Goal: Information Seeking & Learning: Compare options

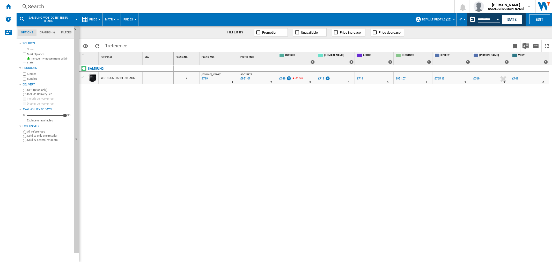
click at [31, 4] on div "Search" at bounding box center [234, 6] width 413 height 7
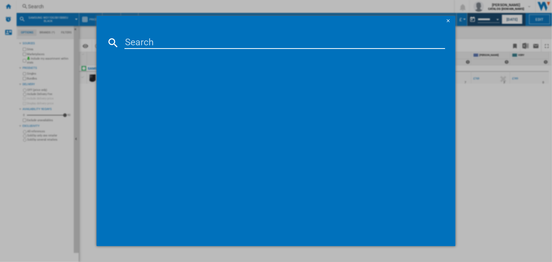
click at [480, 99] on div at bounding box center [276, 131] width 552 height 262
click at [443, 15] on div at bounding box center [276, 131] width 552 height 262
click at [451, 21] on ng-md-icon "getI18NText('BUTTONS.CLOSE_DIALOG')" at bounding box center [448, 21] width 6 height 6
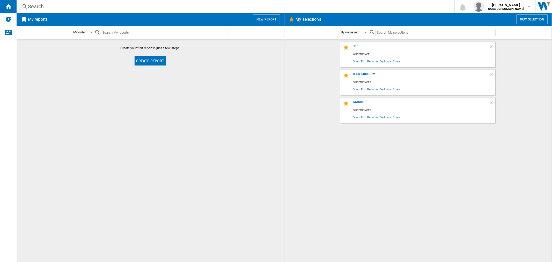
click at [43, 5] on div "Search" at bounding box center [234, 6] width 413 height 7
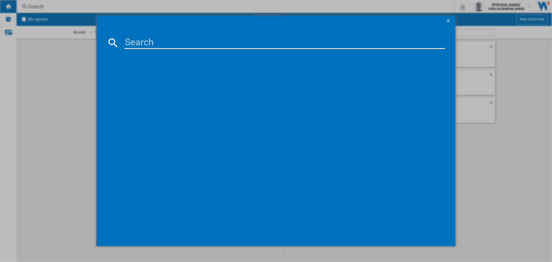
click at [453, 16] on button "button" at bounding box center [448, 21] width 10 height 10
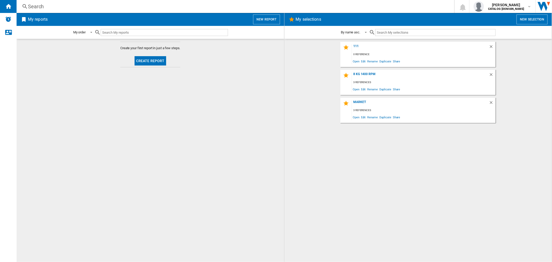
click at [33, 3] on div "Search" at bounding box center [234, 6] width 413 height 7
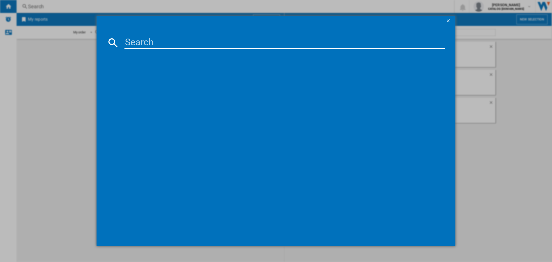
click at [262, 47] on input at bounding box center [284, 42] width 320 height 12
paste input "WDQA8014EVJM"
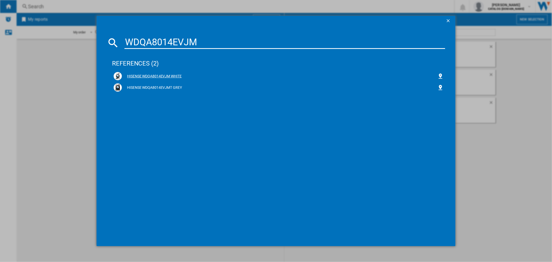
type input "WDQA8014EVJM"
click at [147, 76] on div "HISENSE WDQA8014EVJM WHITE" at bounding box center [279, 76] width 315 height 5
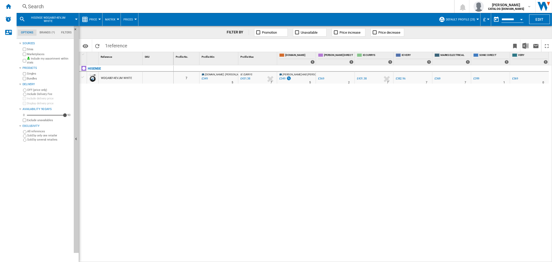
drag, startPoint x: 119, startPoint y: 84, endPoint x: 123, endPoint y: 79, distance: 6.3
click at [123, 79] on div "WDQA8014EVJM WHITE" at bounding box center [116, 78] width 31 height 12
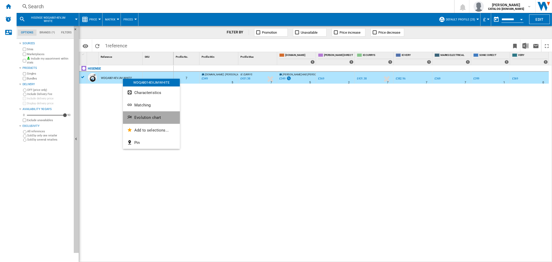
click at [150, 114] on button "Evolution chart" at bounding box center [151, 117] width 57 height 12
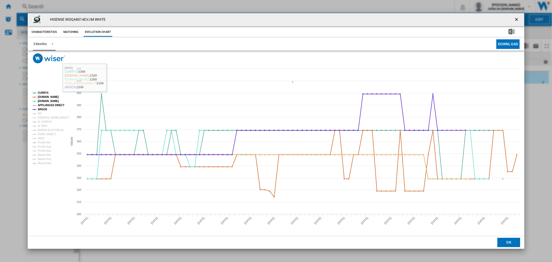
click at [42, 44] on div "3 Months" at bounding box center [39, 44] width 13 height 4
click at [54, 58] on md-option "6 Months" at bounding box center [46, 56] width 35 height 12
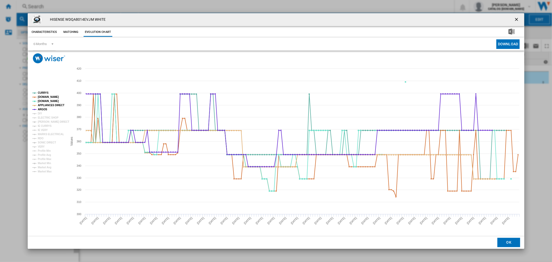
drag, startPoint x: 519, startPoint y: 18, endPoint x: 220, endPoint y: 9, distance: 299.7
click at [519, 18] on ng-md-icon "getI18NText('BUTTONS.CLOSE_DIALOG')" at bounding box center [517, 20] width 6 height 6
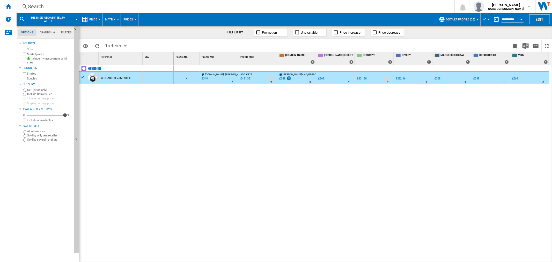
click at [48, 4] on div "Search" at bounding box center [234, 6] width 413 height 7
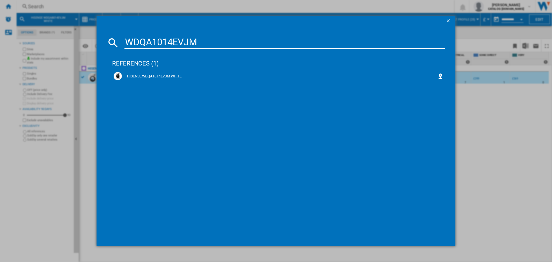
type input "WDQA1014EVJM"
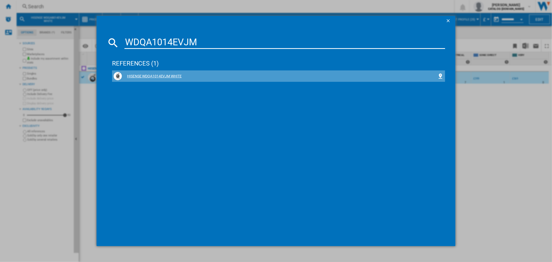
click at [170, 77] on div "HISENSE WDQA1014EVJM WHITE" at bounding box center [279, 76] width 315 height 5
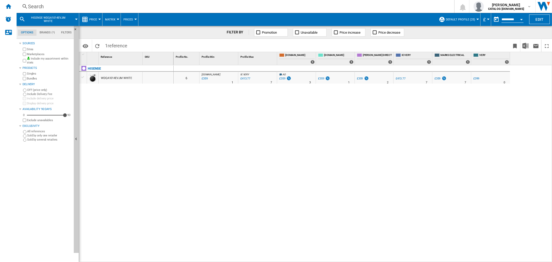
drag, startPoint x: 170, startPoint y: 77, endPoint x: 140, endPoint y: 108, distance: 43.5
click at [140, 108] on div "HISENSE WDQA1014EVJM WHITE" at bounding box center [126, 162] width 94 height 194
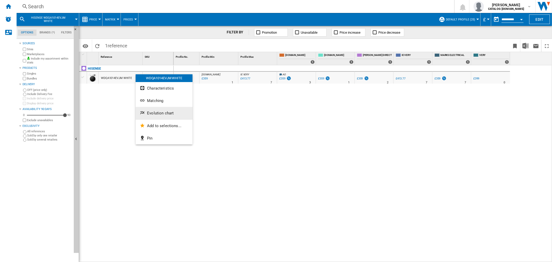
click at [150, 114] on span "Evolution chart" at bounding box center [160, 113] width 27 height 5
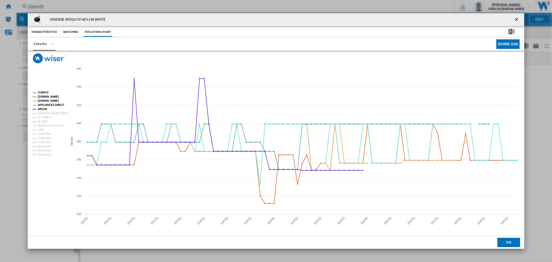
click at [48, 47] on md-select-value "3 Months" at bounding box center [44, 44] width 23 height 13
click at [47, 61] on md-option "6 Months" at bounding box center [46, 56] width 35 height 12
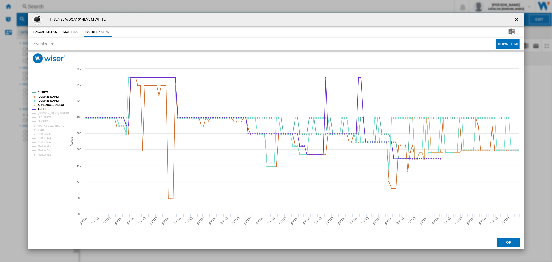
drag, startPoint x: 515, startPoint y: 21, endPoint x: 307, endPoint y: 35, distance: 208.2
click at [515, 21] on ng-md-icon "getI18NText('BUTTONS.CLOSE_DIALOG')" at bounding box center [517, 20] width 6 height 6
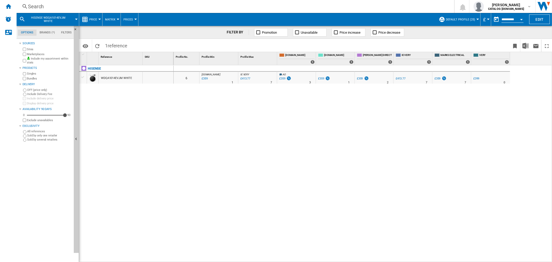
click at [53, 3] on div "Search" at bounding box center [234, 6] width 413 height 7
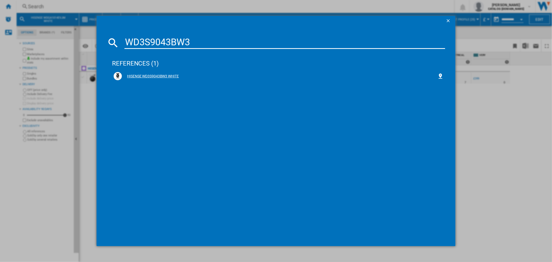
type input "WD3S9043BW3"
click at [146, 75] on div "HISENSE WD3S9043BW3 WHITE" at bounding box center [279, 76] width 315 height 5
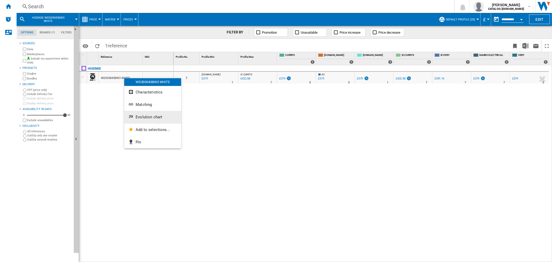
click at [138, 115] on span "Evolution chart" at bounding box center [149, 117] width 27 height 5
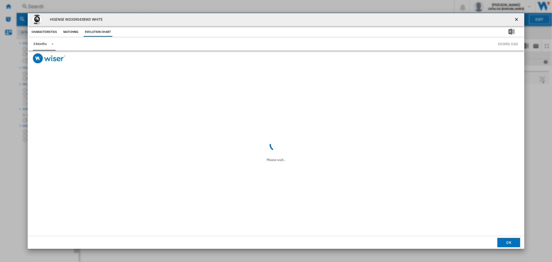
click at [45, 43] on div "3 Months" at bounding box center [39, 44] width 13 height 4
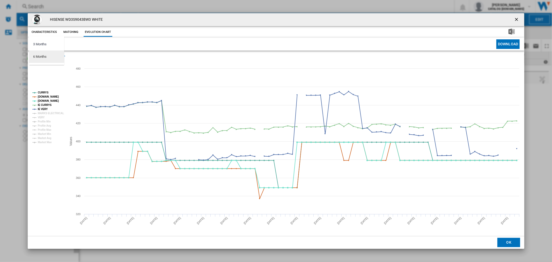
click at [44, 61] on md-option "6 Months" at bounding box center [46, 56] width 35 height 12
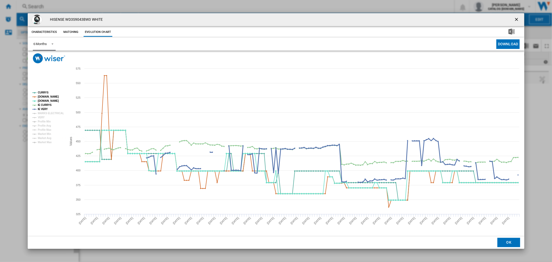
click at [39, 108] on tspan "IE VERY" at bounding box center [43, 109] width 10 height 3
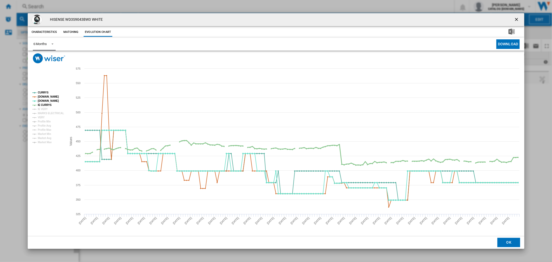
click at [39, 105] on tspan "IE CURRYS" at bounding box center [45, 104] width 14 height 3
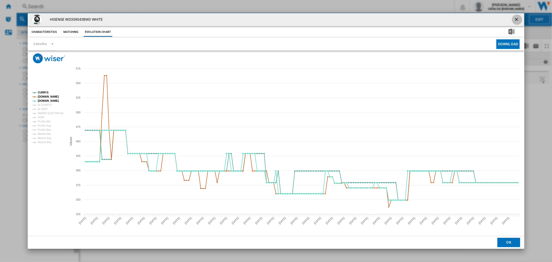
click at [516, 20] on ng-md-icon "getI18NText('BUTTONS.CLOSE_DIALOG')" at bounding box center [517, 20] width 6 height 6
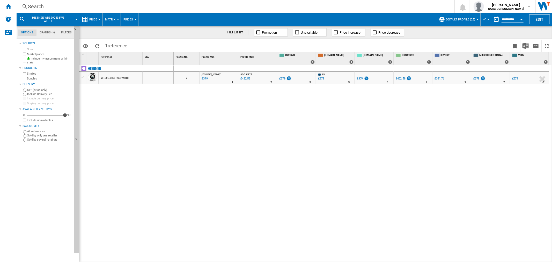
click at [36, 3] on div "Search" at bounding box center [234, 6] width 413 height 7
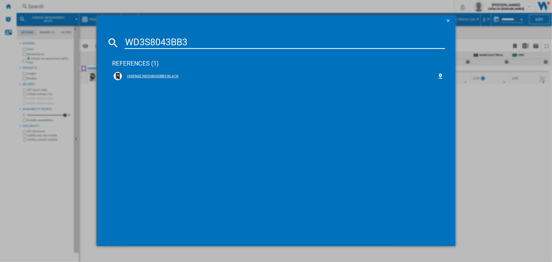
type input "WD3S8043BB3"
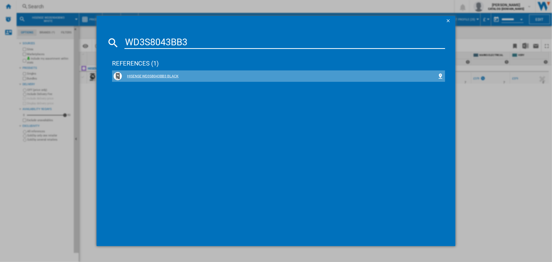
click at [154, 77] on div "HISENSE WD3S8043BB3 BLACK" at bounding box center [279, 76] width 315 height 5
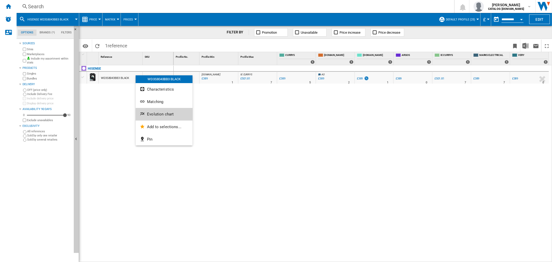
click at [161, 108] on button "Evolution chart" at bounding box center [164, 114] width 57 height 12
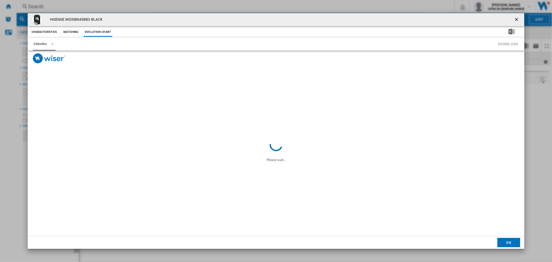
click at [52, 45] on span "Product popup" at bounding box center [51, 43] width 6 height 5
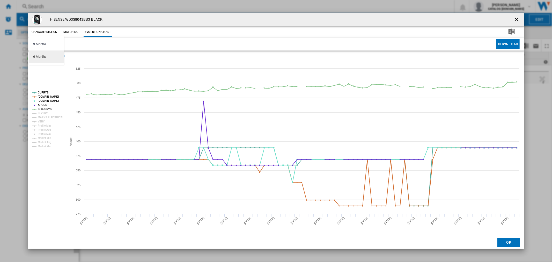
click at [55, 61] on md-option "6 Months" at bounding box center [46, 56] width 35 height 12
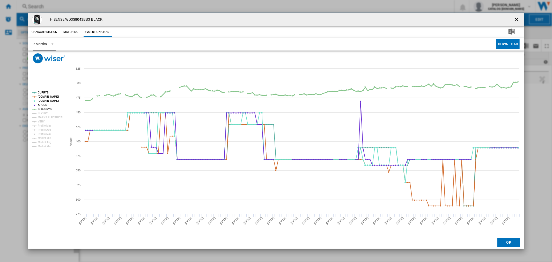
click at [42, 108] on tspan "IE CURRYS" at bounding box center [45, 109] width 14 height 3
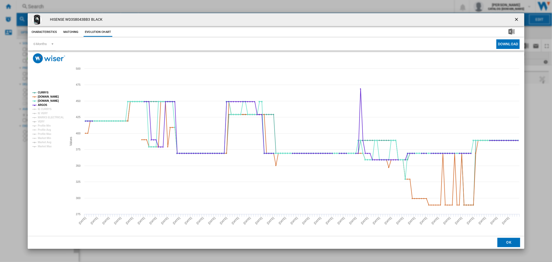
click at [517, 19] on ng-md-icon "getI18NText('BUTTONS.CLOSE_DIALOG')" at bounding box center [517, 20] width 6 height 6
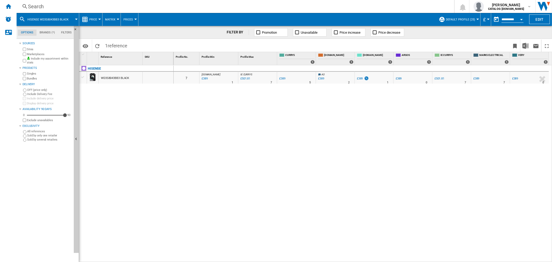
click at [44, 6] on div "Search" at bounding box center [234, 6] width 413 height 7
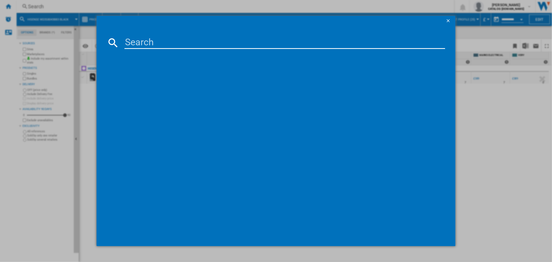
click at [163, 42] on input at bounding box center [284, 42] width 320 height 12
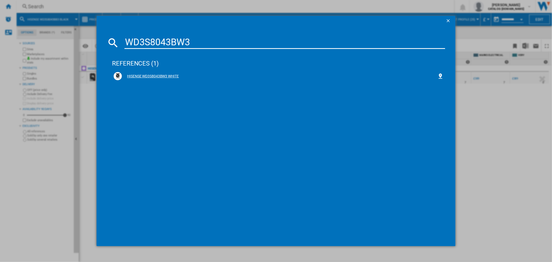
type input "WD3S8043BW3"
click at [156, 75] on div "HISENSE WD3S8043BW3 WHITE" at bounding box center [279, 76] width 315 height 5
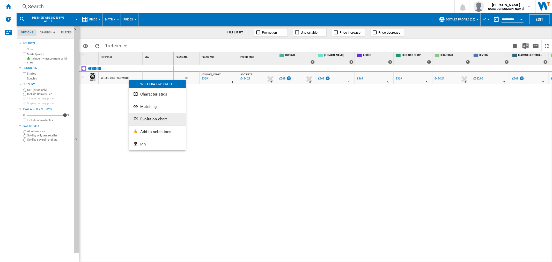
click at [140, 118] on span "Evolution chart" at bounding box center [153, 119] width 27 height 5
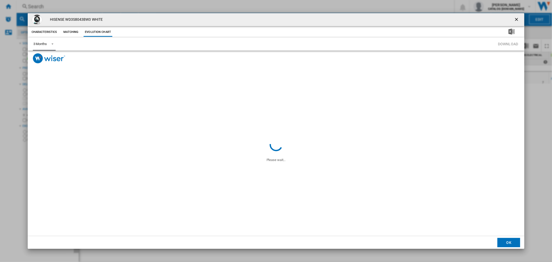
click at [40, 43] on div "3 Months" at bounding box center [39, 44] width 13 height 4
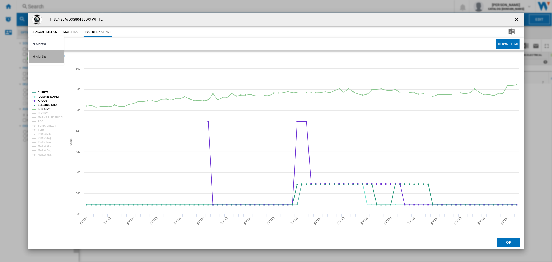
click at [47, 55] on md-option "6 Months" at bounding box center [46, 56] width 35 height 12
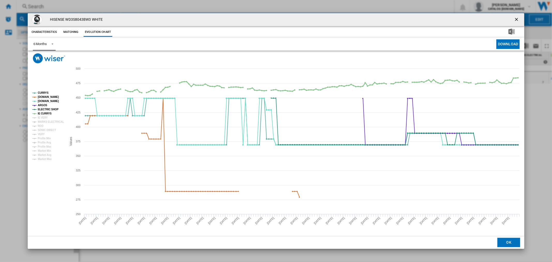
click at [41, 113] on tspan "IE CURRYS" at bounding box center [45, 113] width 14 height 3
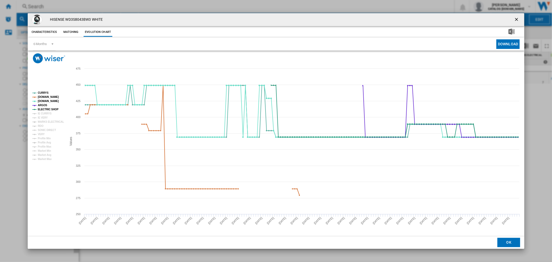
drag, startPoint x: 518, startPoint y: 20, endPoint x: 364, endPoint y: 58, distance: 158.2
click at [518, 20] on ng-md-icon "getI18NText('BUTTONS.CLOSE_DIALOG')" at bounding box center [517, 20] width 6 height 6
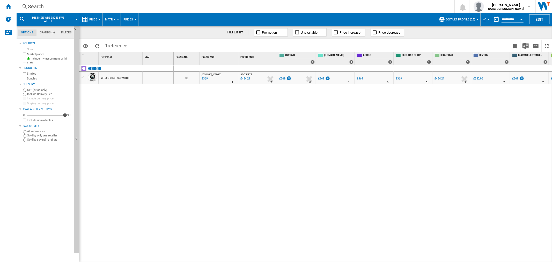
click at [30, 6] on div "Search" at bounding box center [234, 6] width 413 height 7
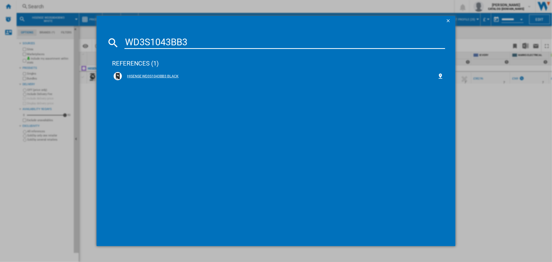
type input "WD3S1043BB3"
click at [133, 76] on div "HISENSE WD3S1043BB3 BLACK" at bounding box center [279, 76] width 315 height 5
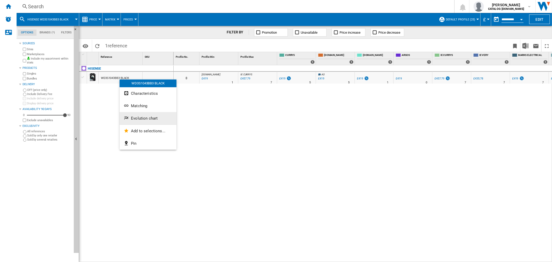
click at [137, 113] on button "Evolution chart" at bounding box center [148, 118] width 57 height 12
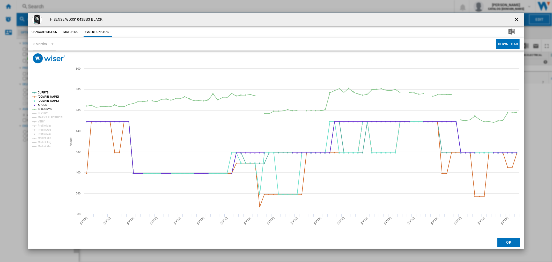
click at [513, 19] on button "Product popup" at bounding box center [517, 19] width 10 height 10
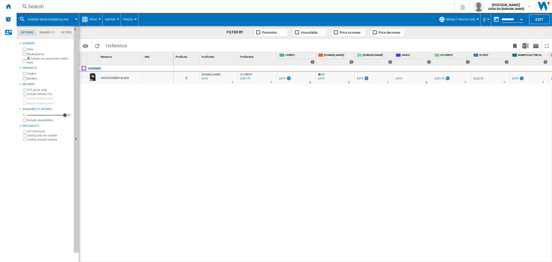
click at [41, 4] on div "Search" at bounding box center [234, 6] width 413 height 7
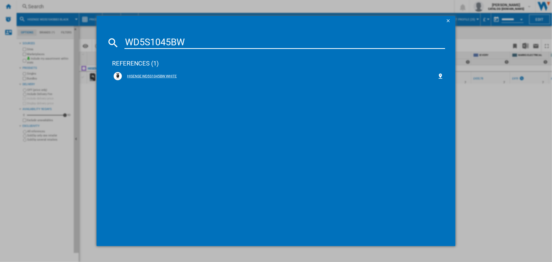
type input "WD5S1045BW"
click at [158, 73] on div "HISENSE WD5S1045BW WHITE" at bounding box center [279, 76] width 330 height 8
click at [148, 75] on div "HISENSE WD5S1045BW WHITE" at bounding box center [279, 76] width 315 height 5
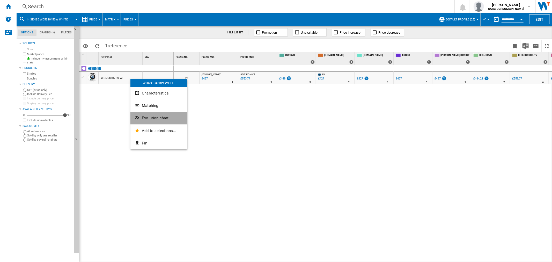
click at [158, 114] on button "Evolution chart" at bounding box center [158, 118] width 57 height 12
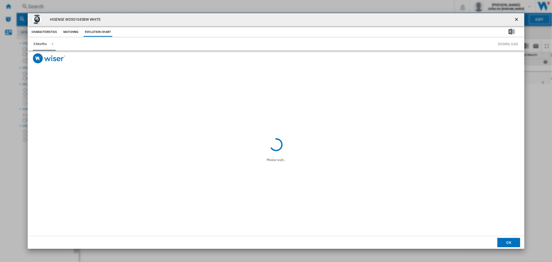
click at [49, 40] on md-select-value "3 Months" at bounding box center [44, 44] width 23 height 13
click at [56, 59] on md-option "6 Months" at bounding box center [46, 56] width 35 height 12
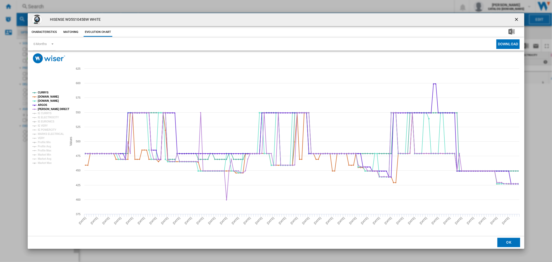
click at [517, 19] on ng-md-icon "getI18NText('BUTTONS.CLOSE_DIALOG')" at bounding box center [517, 20] width 6 height 6
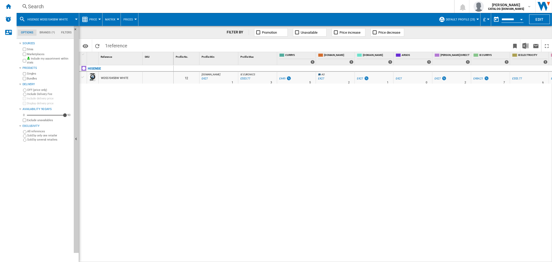
click at [27, 4] on ng-md-icon at bounding box center [25, 6] width 6 height 6
click at [38, 9] on div "Search" at bounding box center [234, 6] width 413 height 7
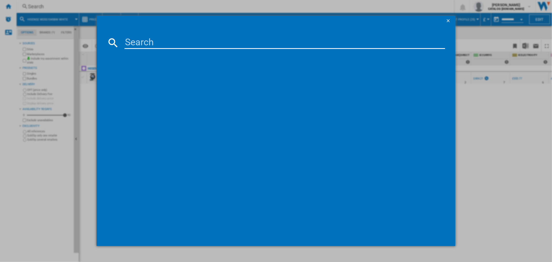
click at [131, 44] on input at bounding box center [284, 42] width 320 height 12
type input "H3D 4852DE"
click at [149, 73] on div "HOOVER H3D4852DE180 WHITE" at bounding box center [279, 76] width 330 height 8
click at [161, 76] on div "HOOVER H3D4852DE180 WHITE" at bounding box center [279, 76] width 315 height 5
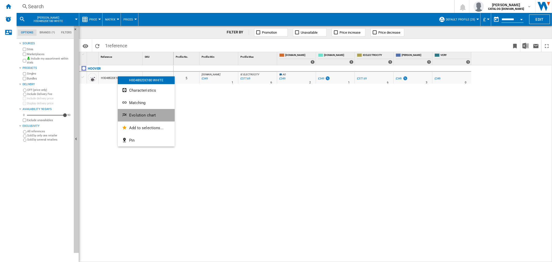
click at [134, 114] on span "Evolution chart" at bounding box center [142, 115] width 27 height 5
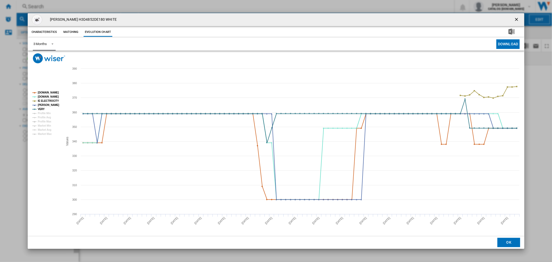
click at [49, 46] on md-select-value "3 Months" at bounding box center [44, 44] width 23 height 13
click at [53, 60] on md-option "6 Months" at bounding box center [46, 56] width 35 height 12
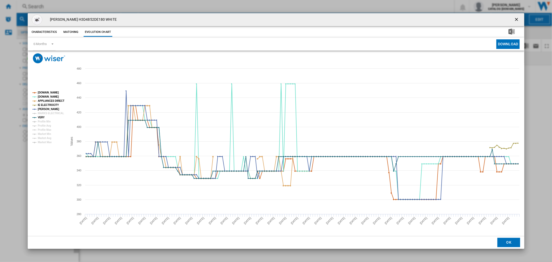
drag, startPoint x: 518, startPoint y: 19, endPoint x: 493, endPoint y: 19, distance: 25.4
click at [518, 19] on ng-md-icon "getI18NText('BUTTONS.CLOSE_DIALOG')" at bounding box center [517, 20] width 6 height 6
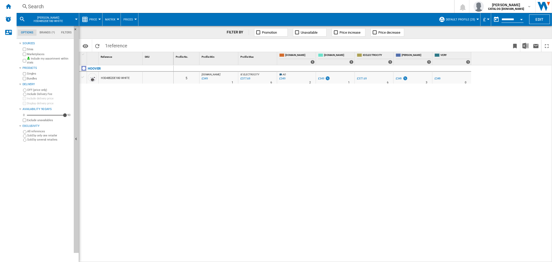
click at [51, 7] on div "Search" at bounding box center [234, 6] width 413 height 7
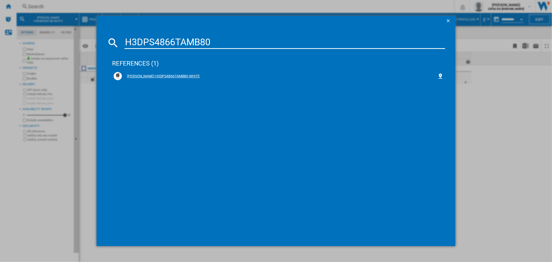
type input "H3DPS4866TAMB80"
click at [168, 77] on div "HOOVER H3DPS4866TAMB80 WHITE" at bounding box center [279, 76] width 315 height 5
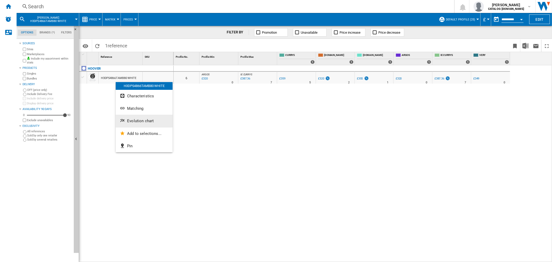
click at [140, 118] on span "Evolution chart" at bounding box center [140, 120] width 27 height 5
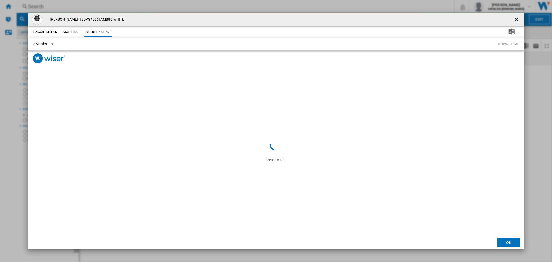
click at [44, 42] on div "3 Months" at bounding box center [39, 44] width 13 height 4
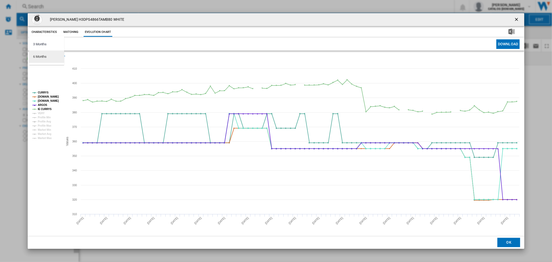
click at [47, 52] on md-option "6 Months" at bounding box center [46, 56] width 35 height 12
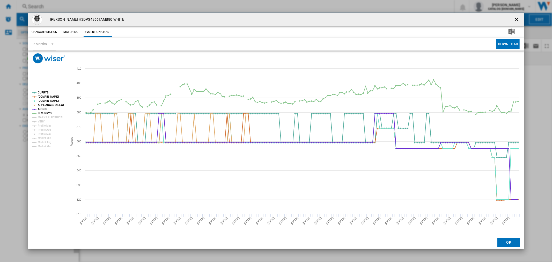
drag, startPoint x: 516, startPoint y: 19, endPoint x: 392, endPoint y: 3, distance: 124.6
click at [516, 19] on ng-md-icon "getI18NText('BUTTONS.CLOSE_DIALOG')" at bounding box center [517, 20] width 6 height 6
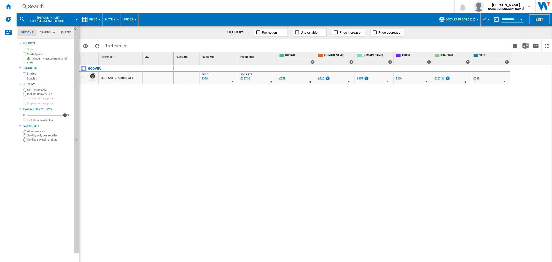
drag, startPoint x: 32, startPoint y: 0, endPoint x: 72, endPoint y: 2, distance: 40.1
click at [105, 2] on div "Search Search 0 [PERSON_NAME] CATALOG [DOMAIN_NAME] CATALOG [DOMAIN_NAME] My se…" at bounding box center [284, 6] width 535 height 13
click at [28, 2] on div "Search Search 0 [PERSON_NAME] CATALOG [DOMAIN_NAME] CATALOG [DOMAIN_NAME] My se…" at bounding box center [284, 6] width 535 height 13
click at [33, 4] on div "Search" at bounding box center [234, 6] width 413 height 7
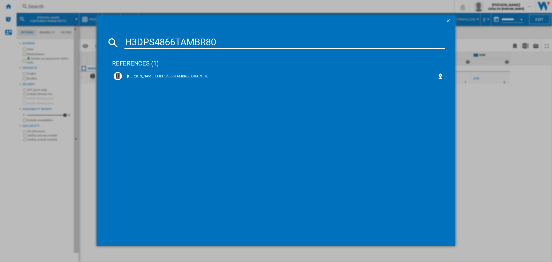
type input "H3DPS4866TAMBR80"
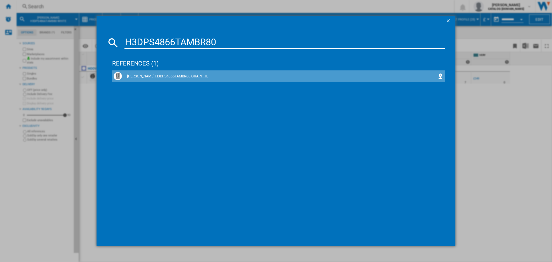
click at [181, 77] on div "HOOVER H3DPS4866TAMBR80 GRAPHITE" at bounding box center [279, 76] width 315 height 5
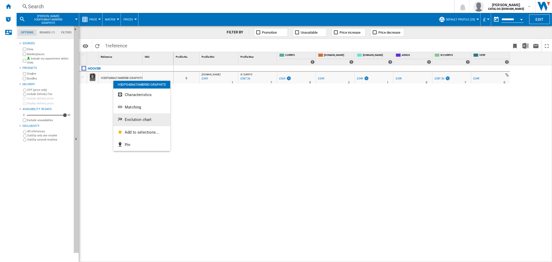
click at [127, 117] on span "Evolution chart" at bounding box center [138, 119] width 27 height 5
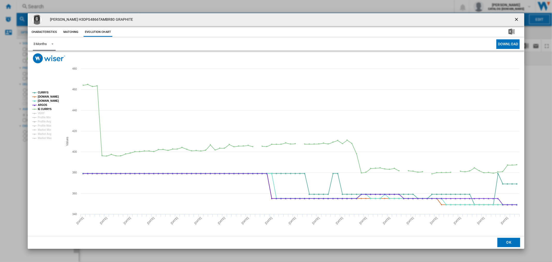
click at [49, 47] on md-select-value "3 Months" at bounding box center [44, 44] width 23 height 13
click at [57, 61] on md-option "6 Months" at bounding box center [46, 56] width 35 height 12
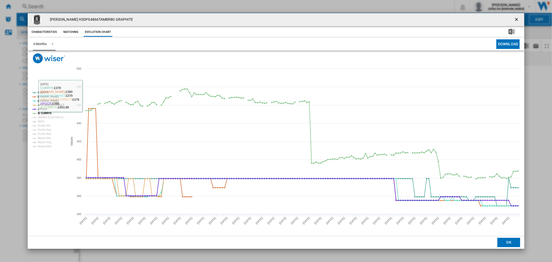
click at [37, 111] on rect "Product popup" at bounding box center [47, 119] width 35 height 61
click at [39, 112] on tspan "IE CURRYS" at bounding box center [45, 113] width 14 height 3
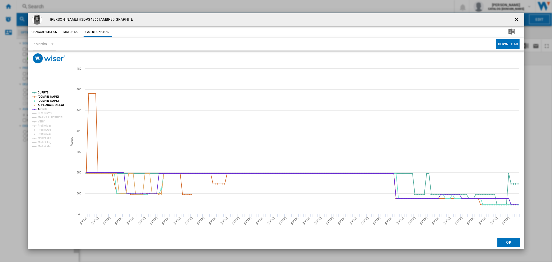
click at [523, 18] on div "HOOVER H3DPS4866TAMBR80 GRAPHITE" at bounding box center [276, 19] width 497 height 13
click at [517, 19] on ng-md-icon "getI18NText('BUTTONS.CLOSE_DIALOG')" at bounding box center [517, 20] width 6 height 6
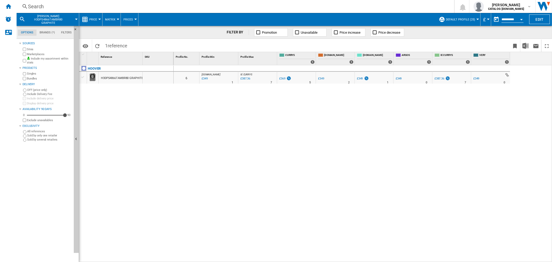
click at [33, 6] on div "Search" at bounding box center [234, 6] width 413 height 7
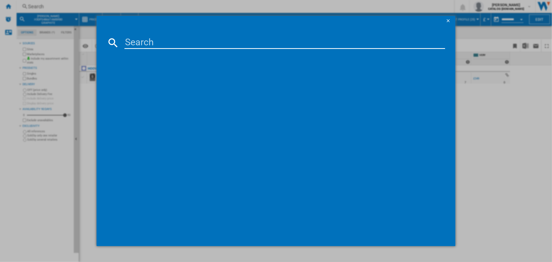
click at [153, 44] on input at bounding box center [284, 42] width 320 height 12
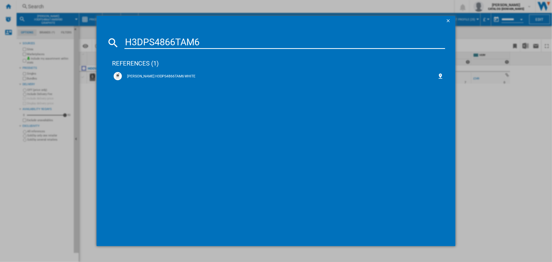
type input "H3DPS4866TAM6"
click at [84, 167] on div "H3DPS4866TAM6 references (1) HOOVER H3DPS4866TAM6 WHITE" at bounding box center [276, 131] width 552 height 262
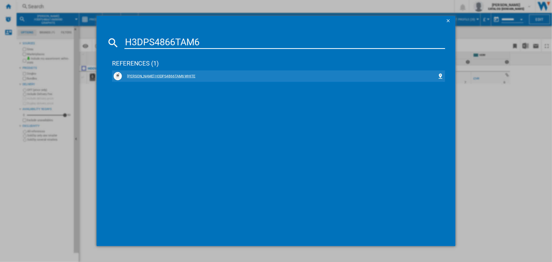
click at [170, 77] on div "HOOVER H3DPS4866TAM6 WHITE" at bounding box center [279, 76] width 315 height 5
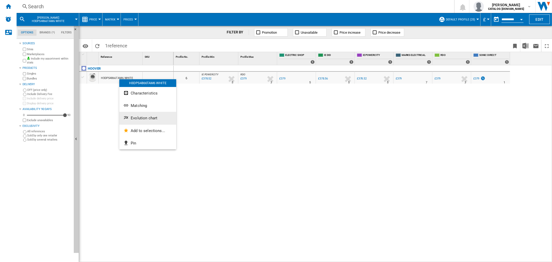
click at [141, 117] on span "Evolution chart" at bounding box center [144, 118] width 27 height 5
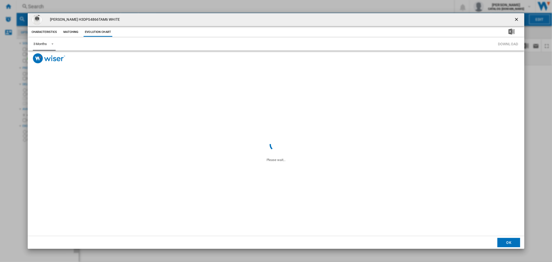
click at [52, 46] on md-select-value "3 Months" at bounding box center [44, 44] width 23 height 13
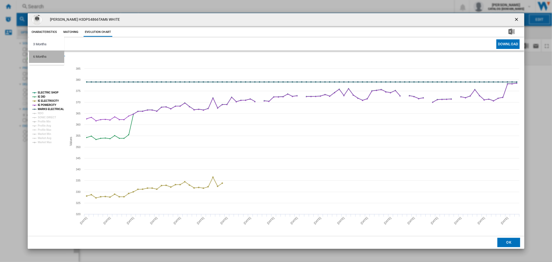
click at [57, 59] on md-option "6 Months" at bounding box center [46, 56] width 35 height 12
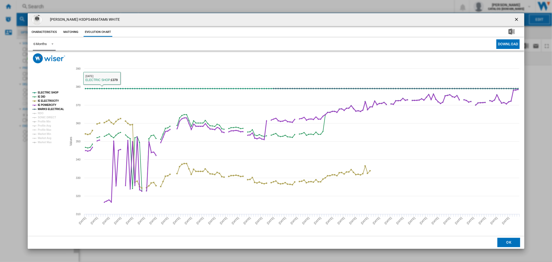
click at [49, 106] on tspan "IE POWERCITY" at bounding box center [47, 104] width 19 height 3
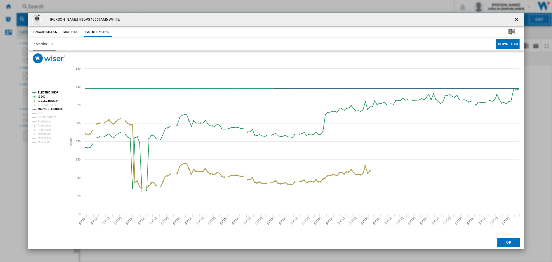
click at [47, 102] on tspan "IE ELECTROCITY" at bounding box center [48, 100] width 21 height 3
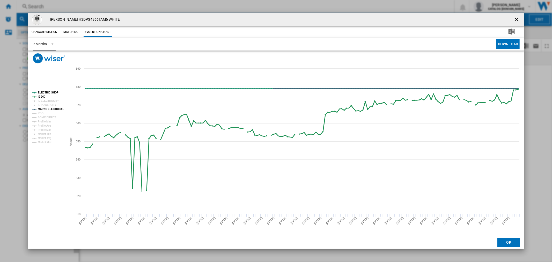
click at [42, 96] on tspan "IE DID" at bounding box center [42, 96] width 8 height 3
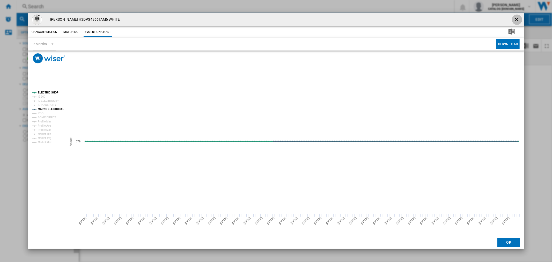
click at [516, 21] on ng-md-icon "getI18NText('BUTTONS.CLOSE_DIALOG')" at bounding box center [517, 20] width 6 height 6
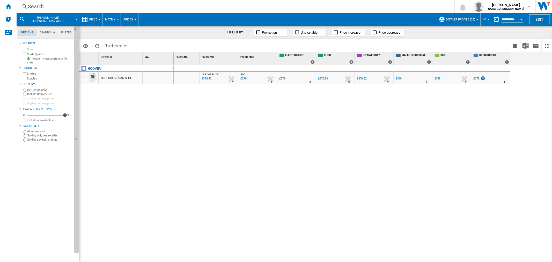
drag, startPoint x: 33, startPoint y: 1, endPoint x: 35, endPoint y: 2, distance: 2.9
click at [35, 2] on div "Search Search 0 [PERSON_NAME] CATALOG [DOMAIN_NAME] CATALOG [DOMAIN_NAME] My se…" at bounding box center [284, 6] width 535 height 13
click at [36, 3] on div "Search" at bounding box center [234, 6] width 413 height 7
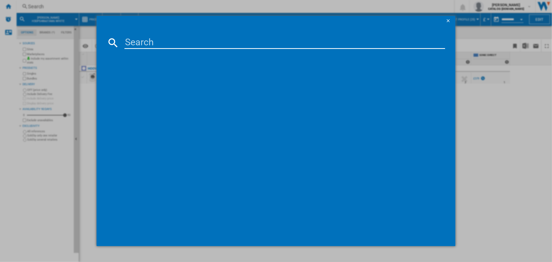
click at [149, 49] on md-dialog-content at bounding box center [275, 136] width 359 height 220
click at [134, 40] on input at bounding box center [284, 42] width 320 height 12
paste input "H3D 485TE"
type input "H3D 485TE"
click at [151, 76] on div "HOOVER H3D485TE WHITE" at bounding box center [279, 76] width 315 height 5
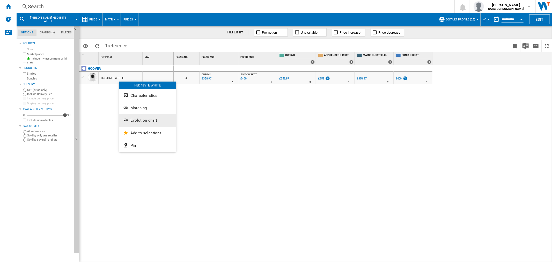
click at [133, 117] on button "Evolution chart" at bounding box center [147, 120] width 57 height 12
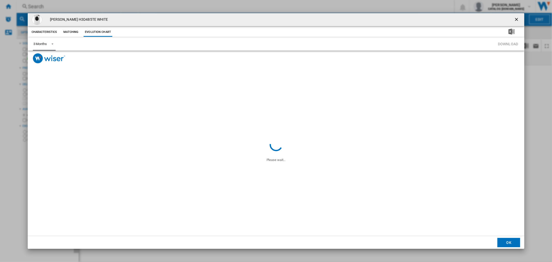
click at [55, 42] on md-select-value "3 Months" at bounding box center [44, 44] width 23 height 13
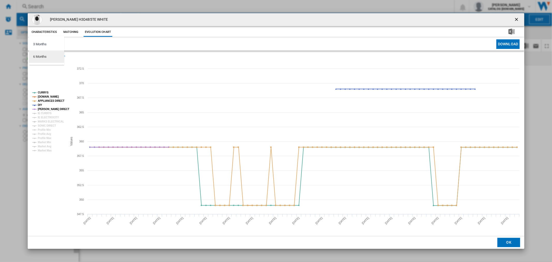
click at [37, 56] on div "6 Months" at bounding box center [39, 56] width 13 height 5
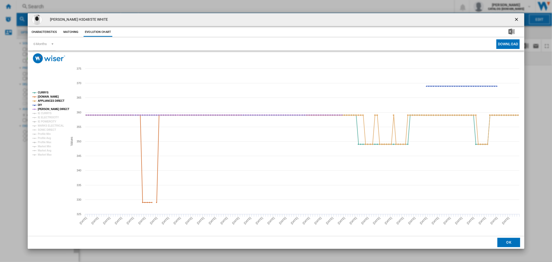
drag, startPoint x: 517, startPoint y: 20, endPoint x: 392, endPoint y: 9, distance: 124.8
click at [517, 20] on ng-md-icon "getI18NText('BUTTONS.CLOSE_DIALOG')" at bounding box center [517, 20] width 6 height 6
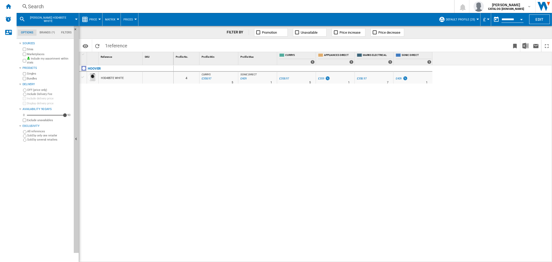
click at [46, 7] on div "Search" at bounding box center [234, 6] width 413 height 7
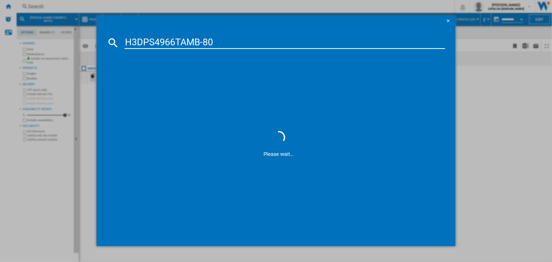
click at [206, 41] on input "H3DPS4966TAMB-80" at bounding box center [284, 42] width 320 height 12
click at [203, 43] on input "H3DPS4966TAMB-80" at bounding box center [284, 42] width 320 height 12
type input "H3DPS4966TAMB80"
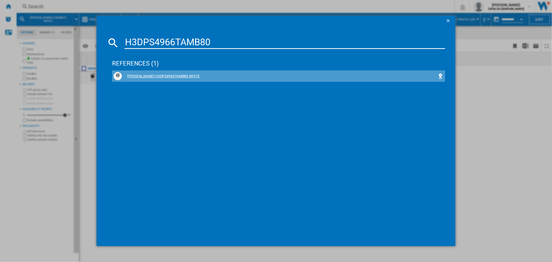
click at [159, 72] on div "HOOVER H3DPS4966TAMB80 WHITE" at bounding box center [279, 76] width 330 height 8
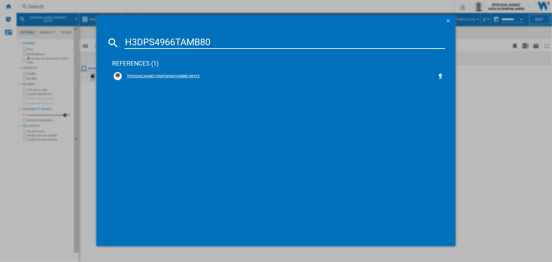
drag, startPoint x: 158, startPoint y: 74, endPoint x: 153, endPoint y: 75, distance: 5.1
click at [153, 75] on div "HOOVER H3DPS4966TAMB80 WHITE" at bounding box center [279, 76] width 315 height 5
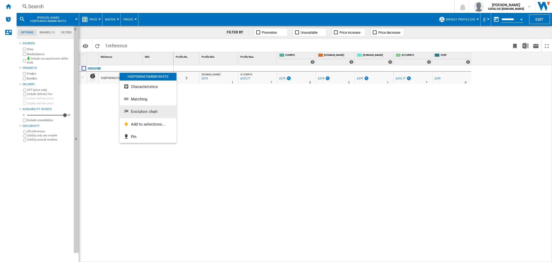
click at [135, 112] on span "Evolution chart" at bounding box center [144, 111] width 27 height 5
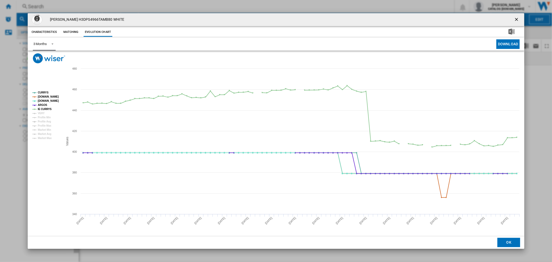
click at [48, 45] on span "Product popup" at bounding box center [51, 43] width 6 height 5
click at [53, 53] on md-option "6 Months" at bounding box center [46, 56] width 35 height 12
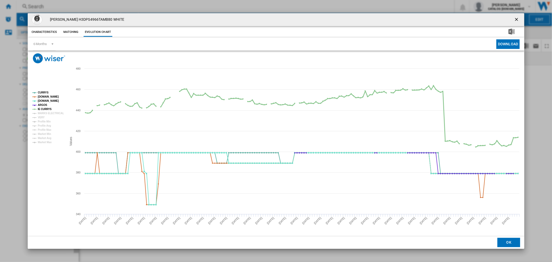
click at [47, 109] on tspan "IE CURRYS" at bounding box center [45, 109] width 14 height 3
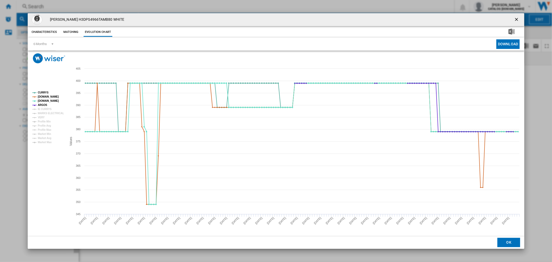
click at [513, 21] on button "Product popup" at bounding box center [517, 19] width 10 height 10
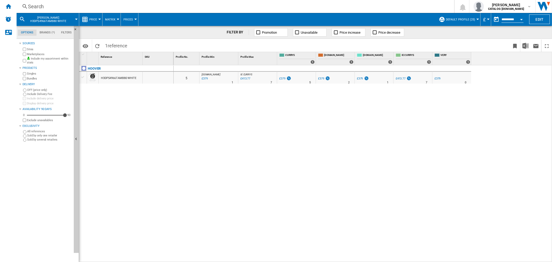
click at [38, 7] on div "Search" at bounding box center [234, 6] width 413 height 7
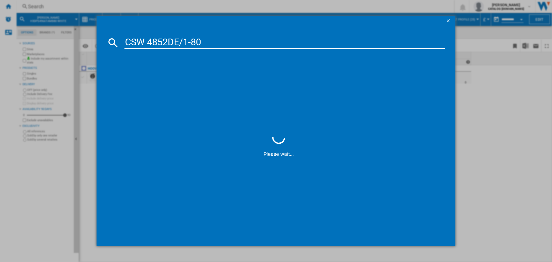
click at [192, 45] on input "CSW 4852DE/1-80" at bounding box center [284, 42] width 320 height 12
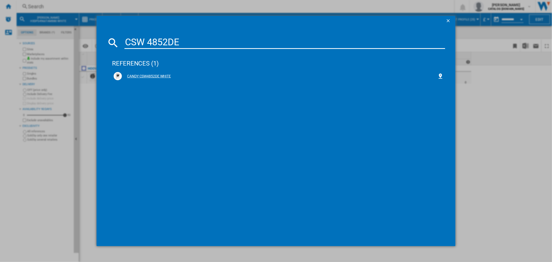
type input "CSW 4852DE"
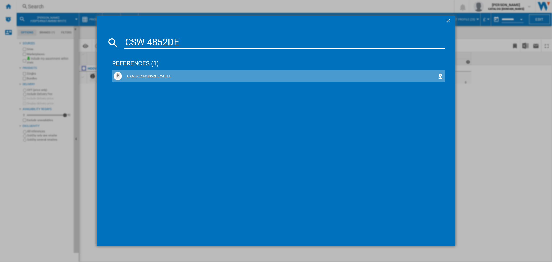
click at [162, 74] on div "CANDY CSW4852DE WHITE" at bounding box center [279, 76] width 315 height 5
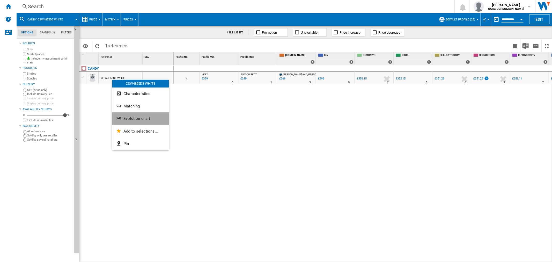
drag, startPoint x: 128, startPoint y: 117, endPoint x: 128, endPoint y: 121, distance: 3.6
click at [128, 121] on button "Evolution chart" at bounding box center [140, 118] width 57 height 12
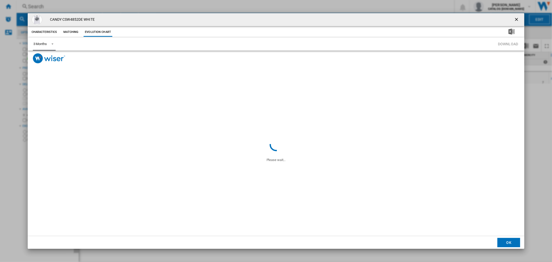
click at [51, 48] on md-select-value "3 Months" at bounding box center [44, 44] width 23 height 13
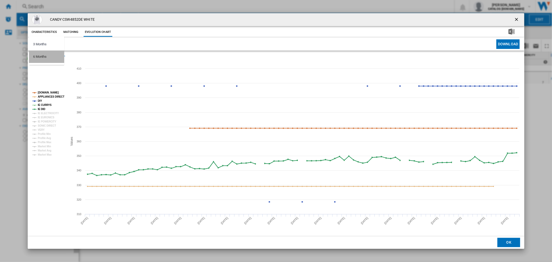
click at [52, 59] on md-option "6 Months" at bounding box center [46, 56] width 35 height 12
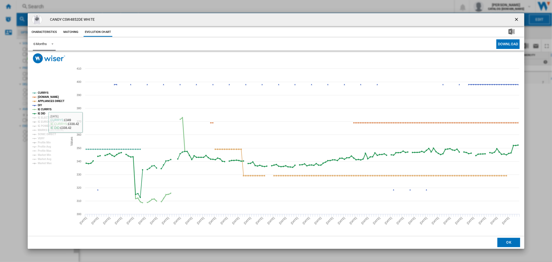
click at [40, 108] on tspan "IE CURRYS" at bounding box center [45, 109] width 14 height 3
click at [39, 109] on tspan "IE CURRYS" at bounding box center [45, 109] width 14 height 3
click at [38, 113] on tspan "IE DID" at bounding box center [42, 113] width 8 height 3
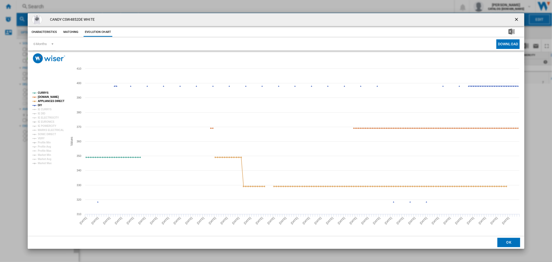
drag, startPoint x: 516, startPoint y: 20, endPoint x: 348, endPoint y: 35, distance: 168.6
click at [516, 20] on ng-md-icon "getI18NText('BUTTONS.CLOSE_DIALOG')" at bounding box center [517, 20] width 6 height 6
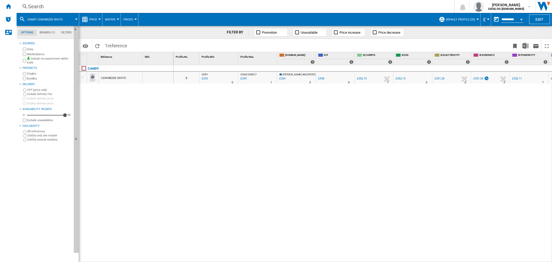
click at [40, 6] on div "Search" at bounding box center [234, 6] width 413 height 7
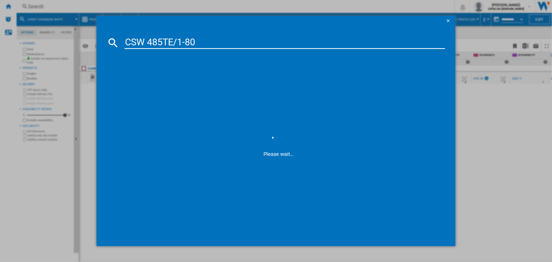
drag, startPoint x: 175, startPoint y: 42, endPoint x: 334, endPoint y: 52, distance: 159.4
click at [332, 52] on md-dialog-content "CSW 485TE/1-80 Please wait..." at bounding box center [275, 136] width 359 height 220
type input "CSW 485TE"
click at [147, 74] on div "CANDY CSW485TE WHITE" at bounding box center [279, 76] width 315 height 5
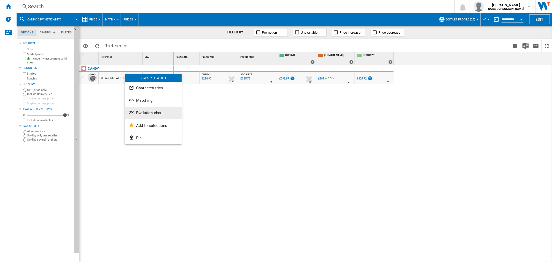
click at [143, 116] on button "Evolution chart" at bounding box center [153, 113] width 57 height 12
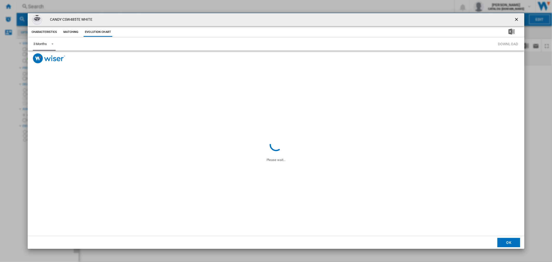
click at [46, 43] on div "3 Months" at bounding box center [39, 44] width 13 height 4
click at [49, 53] on md-option "6 Months" at bounding box center [46, 56] width 35 height 12
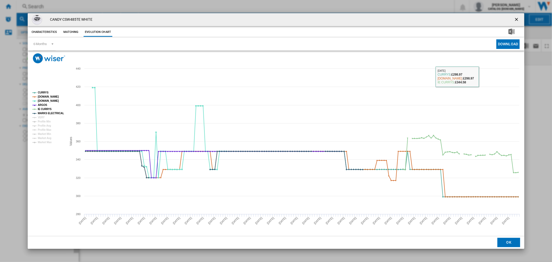
drag, startPoint x: 517, startPoint y: 17, endPoint x: 384, endPoint y: 32, distance: 134.6
click at [517, 17] on ng-md-icon "getI18NText('BUTTONS.CLOSE_DIALOG')" at bounding box center [517, 20] width 6 height 6
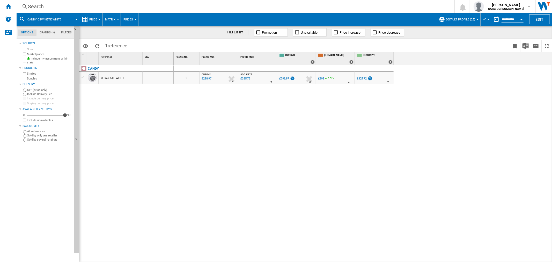
click at [37, 1] on div "Search Search 0 [PERSON_NAME] CATALOG [DOMAIN_NAME] CATALOG [DOMAIN_NAME] My se…" at bounding box center [284, 6] width 535 height 13
click at [40, 2] on div "Search Search 0 [PERSON_NAME] CATALOG [DOMAIN_NAME] CATALOG [DOMAIN_NAME] My se…" at bounding box center [284, 6] width 535 height 13
click at [40, 6] on div "Search" at bounding box center [234, 6] width 413 height 7
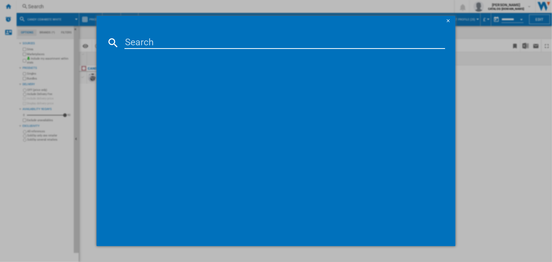
click at [152, 47] on input at bounding box center [284, 42] width 320 height 12
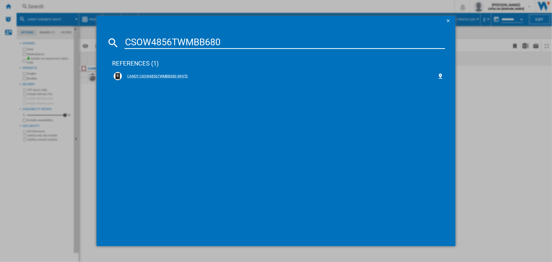
type input "CSOW4856TWMBB680"
click at [163, 78] on div "CANDY CSOW4856TWMBB680 WHITE" at bounding box center [279, 76] width 315 height 5
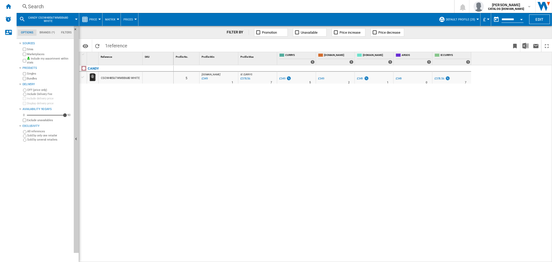
drag, startPoint x: 111, startPoint y: 84, endPoint x: 116, endPoint y: 76, distance: 8.6
drag, startPoint x: 116, startPoint y: 76, endPoint x: 99, endPoint y: 75, distance: 16.3
click at [99, 75] on div at bounding box center [276, 131] width 552 height 262
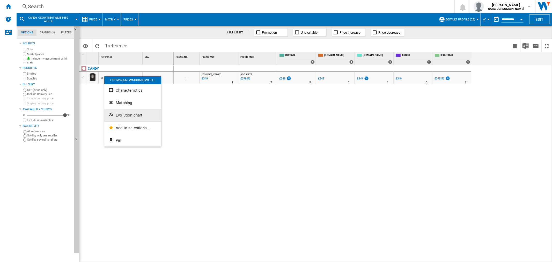
click at [125, 113] on span "Evolution chart" at bounding box center [129, 115] width 27 height 5
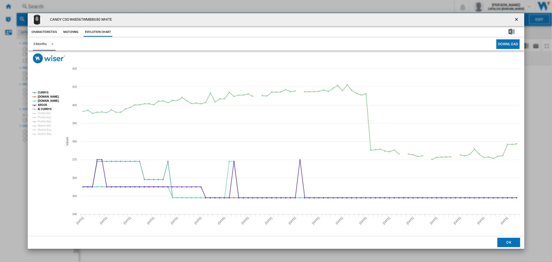
click at [47, 48] on md-select-value "3 Months" at bounding box center [44, 44] width 23 height 13
click at [51, 65] on md-backdrop at bounding box center [276, 131] width 552 height 262
click at [50, 60] on img "Product popup" at bounding box center [49, 58] width 32 height 10
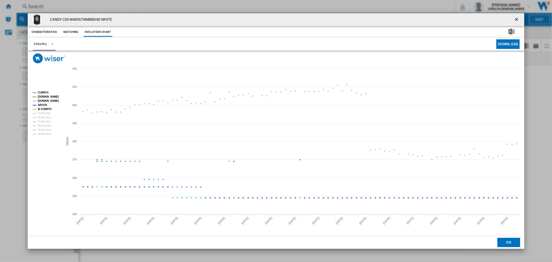
click at [50, 42] on span "Product popup" at bounding box center [51, 43] width 6 height 5
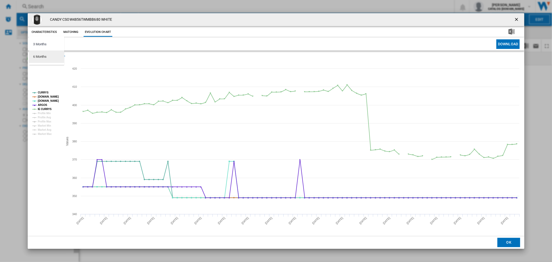
click at [50, 54] on md-option "6 Months" at bounding box center [46, 56] width 35 height 12
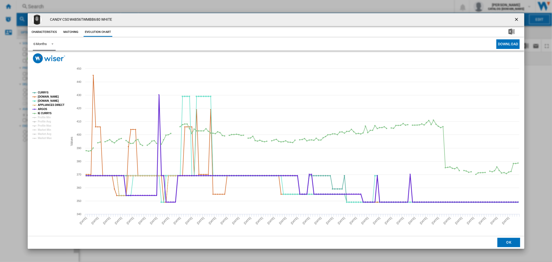
click at [40, 110] on tspan "ARGOS" at bounding box center [43, 109] width 10 height 3
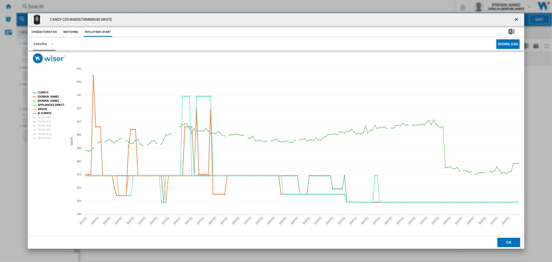
click at [38, 110] on tspan "ARGOS" at bounding box center [43, 109] width 10 height 3
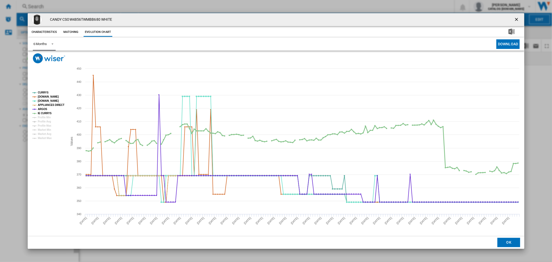
click at [41, 113] on tspan "IE CURRYS" at bounding box center [45, 113] width 14 height 3
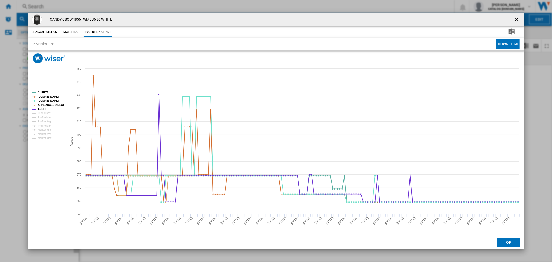
click at [515, 22] on ng-md-icon "getI18NText('BUTTONS.CLOSE_DIALOG')" at bounding box center [517, 20] width 6 height 6
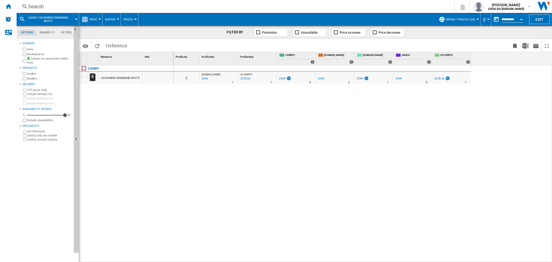
click at [35, 7] on div "Search" at bounding box center [234, 6] width 413 height 7
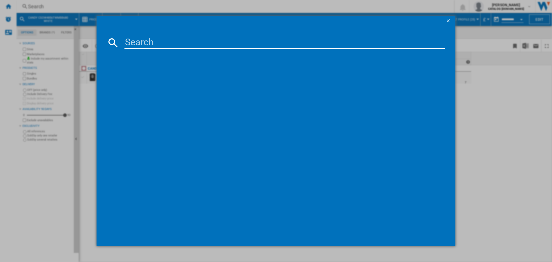
click at [128, 40] on input at bounding box center [284, 42] width 320 height 12
click at [201, 42] on input "CSOW4856TWM6-80" at bounding box center [284, 42] width 320 height 12
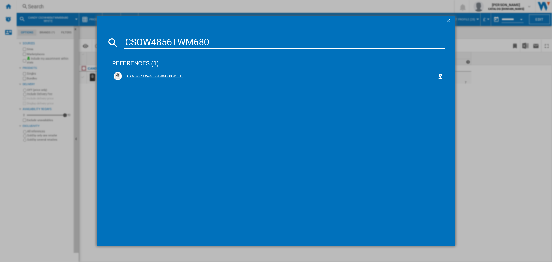
type input "CSOW4856TWM680"
click at [151, 76] on div "CANDY CSOW4856TWM680 WHITE" at bounding box center [279, 76] width 315 height 5
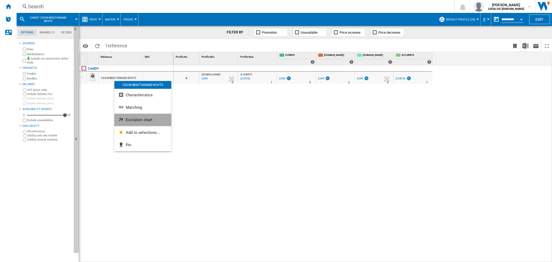
click at [126, 121] on span "Evolution chart" at bounding box center [139, 119] width 27 height 5
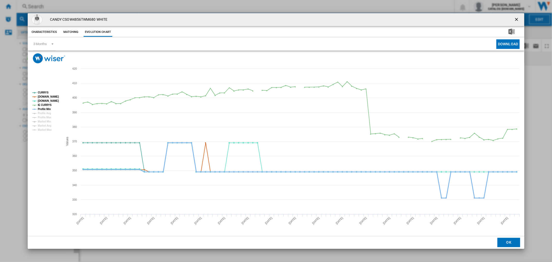
click at [38, 109] on tspan "Profile Min" at bounding box center [44, 109] width 13 height 3
click at [42, 104] on tspan "IE CURRYS" at bounding box center [45, 104] width 14 height 3
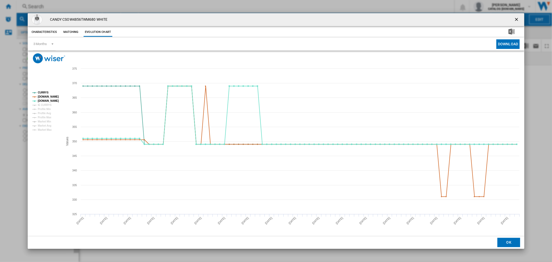
click at [513, 22] on button "Product popup" at bounding box center [517, 19] width 10 height 10
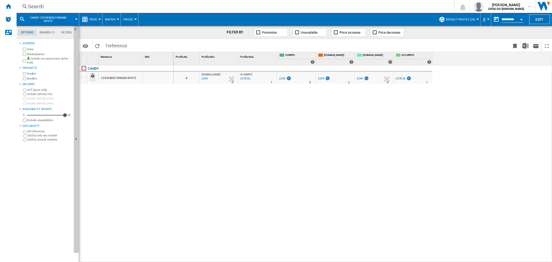
click at [44, 4] on div "Search" at bounding box center [234, 6] width 413 height 7
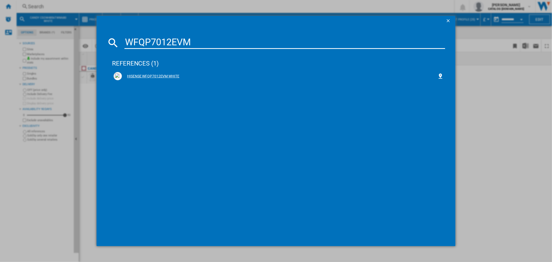
type input "WFQP7012EVM"
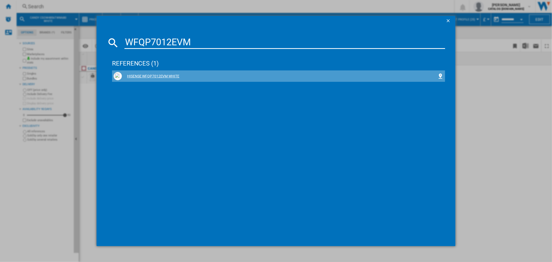
click at [151, 74] on div "HISENSE WFQP7012EVM WHITE" at bounding box center [279, 76] width 315 height 5
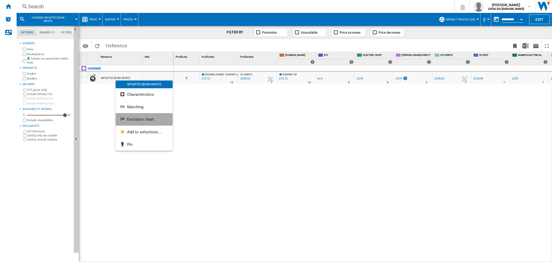
click at [133, 117] on span "Evolution chart" at bounding box center [140, 119] width 27 height 5
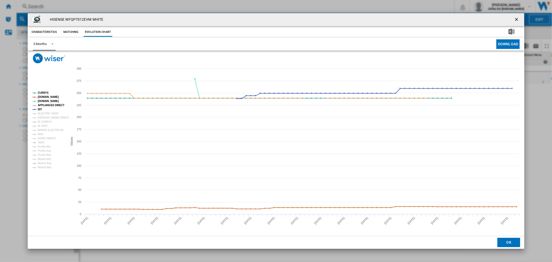
click at [41, 46] on span "3 Months" at bounding box center [39, 44] width 13 height 5
click at [43, 59] on md-option "6 Months" at bounding box center [46, 56] width 35 height 12
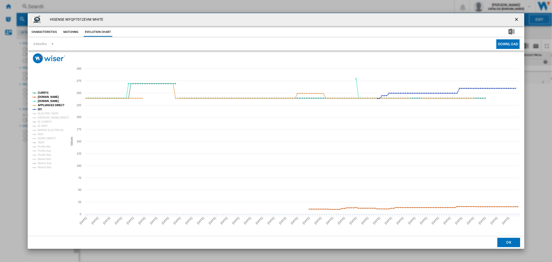
drag, startPoint x: 518, startPoint y: 17, endPoint x: 487, endPoint y: 25, distance: 32.0
click at [518, 17] on ng-md-icon "getI18NText('BUTTONS.CLOSE_DIALOG')" at bounding box center [517, 20] width 6 height 6
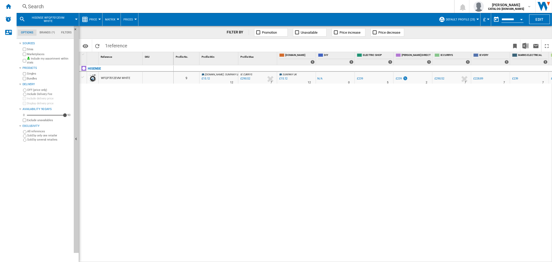
click at [43, 1] on div "Search Search 0 [PERSON_NAME] CATALOG [DOMAIN_NAME] CATALOG [DOMAIN_NAME] My se…" at bounding box center [284, 6] width 535 height 13
click at [48, 4] on div "Search" at bounding box center [234, 6] width 413 height 7
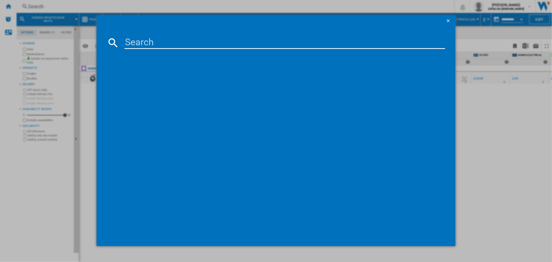
click at [162, 43] on input at bounding box center [284, 42] width 320 height 12
type input "WFQP9014EVM"
click at [162, 74] on div "HISENSE WFQP9014EVM WHITE" at bounding box center [279, 76] width 315 height 5
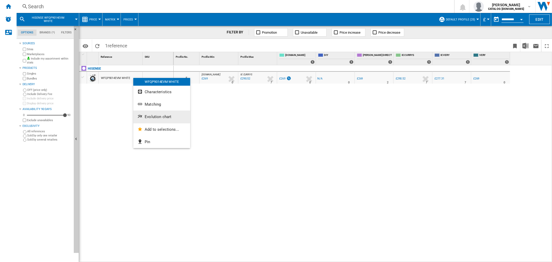
click at [153, 116] on span "Evolution chart" at bounding box center [158, 116] width 27 height 5
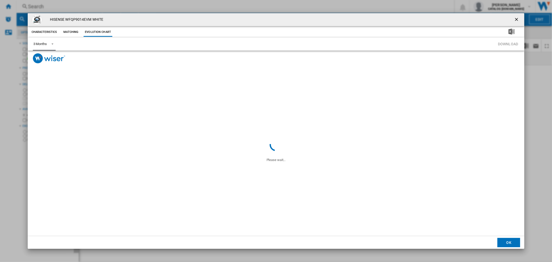
click at [35, 43] on div "3 Months" at bounding box center [39, 44] width 13 height 4
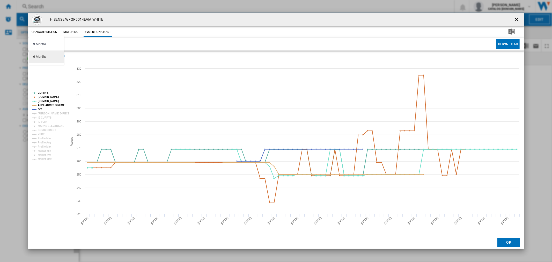
click at [58, 55] on md-option "6 Months" at bounding box center [46, 56] width 35 height 12
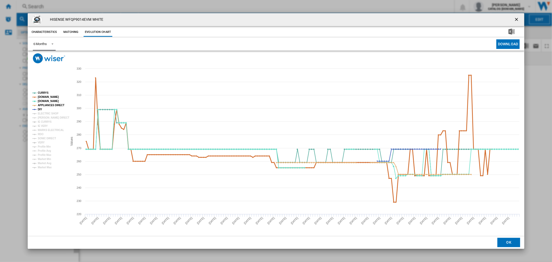
click at [51, 96] on tspan "[DOMAIN_NAME]" at bounding box center [48, 96] width 21 height 3
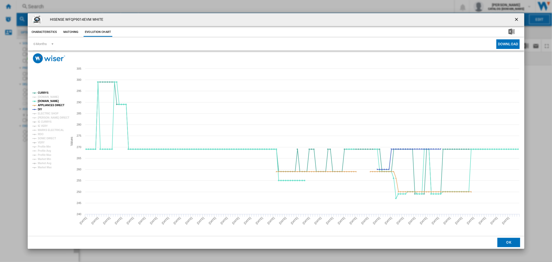
click at [521, 18] on button "Product popup" at bounding box center [517, 19] width 10 height 10
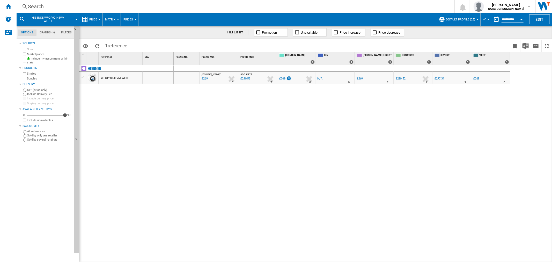
click at [40, 4] on div "Search" at bounding box center [234, 6] width 413 height 7
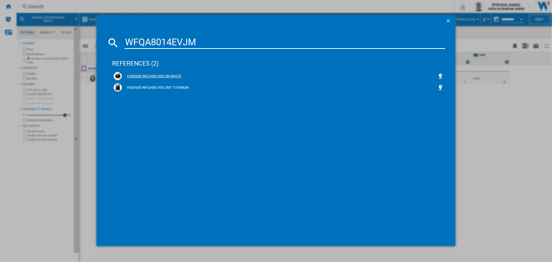
type input "WFQA8014EVJM"
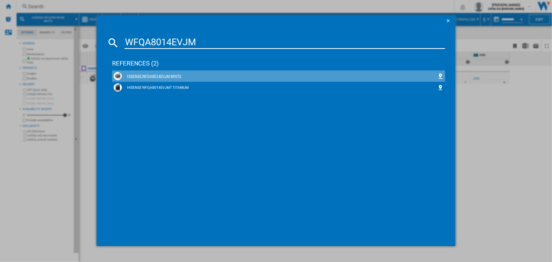
click at [134, 75] on div "HISENSE WFQA8014EVJM WHITE" at bounding box center [279, 76] width 315 height 5
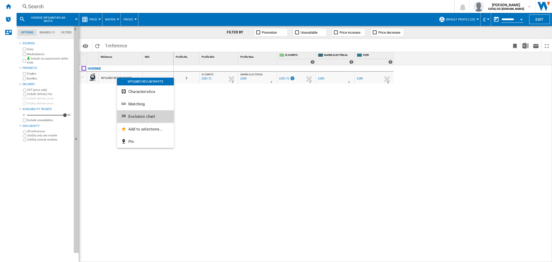
click at [135, 111] on button "Evolution chart" at bounding box center [145, 116] width 57 height 12
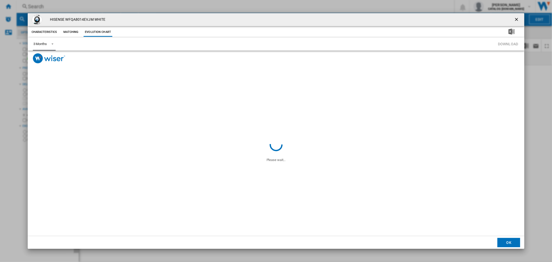
click at [50, 43] on span "Product popup" at bounding box center [51, 43] width 6 height 5
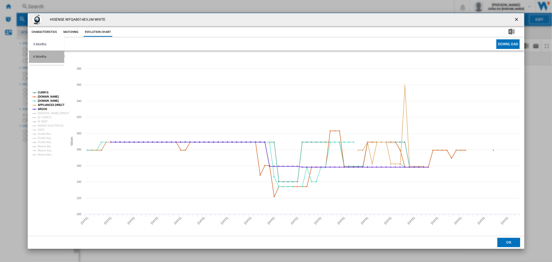
click at [54, 60] on md-option "6 Months" at bounding box center [46, 56] width 35 height 12
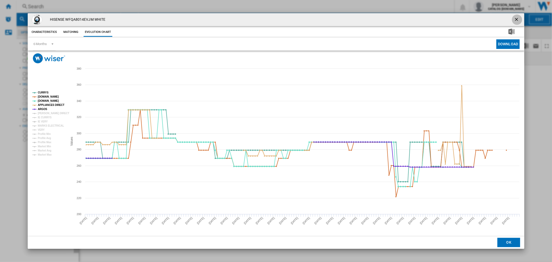
drag, startPoint x: 513, startPoint y: 20, endPoint x: 363, endPoint y: 32, distance: 150.8
click at [513, 20] on button "Product popup" at bounding box center [517, 19] width 10 height 10
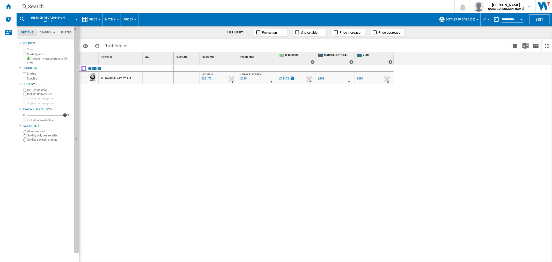
click at [40, 6] on div "Search" at bounding box center [234, 6] width 413 height 7
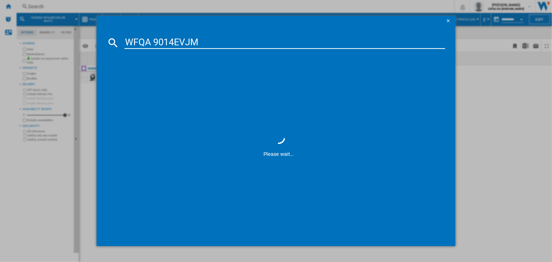
type input "WFQA 9014EVJM"
click at [152, 76] on div "HISENSE WFQA9014EVJM WHITE" at bounding box center [279, 76] width 315 height 5
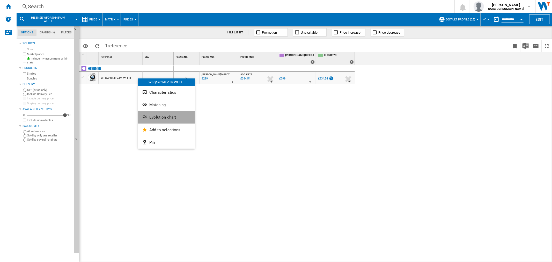
click at [158, 117] on span "Evolution chart" at bounding box center [162, 117] width 27 height 5
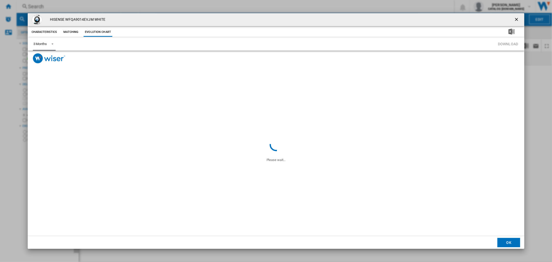
click at [45, 43] on div "3 Months" at bounding box center [39, 44] width 13 height 4
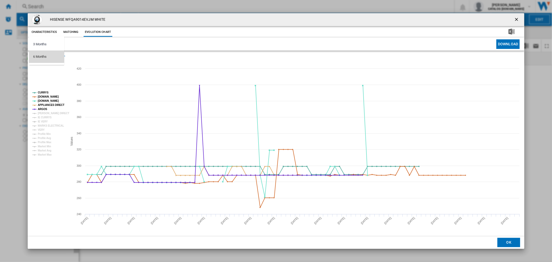
click at [53, 54] on md-option "6 Months" at bounding box center [46, 56] width 35 height 12
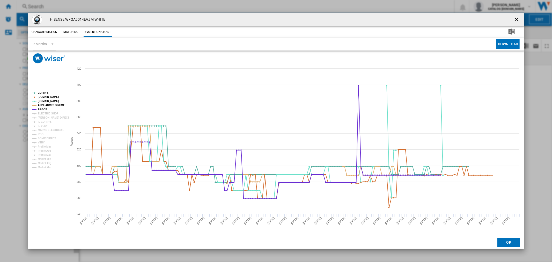
drag, startPoint x: 518, startPoint y: 21, endPoint x: 501, endPoint y: 20, distance: 17.1
click at [518, 21] on ng-md-icon "getI18NText('BUTTONS.CLOSE_DIALOG')" at bounding box center [517, 20] width 6 height 6
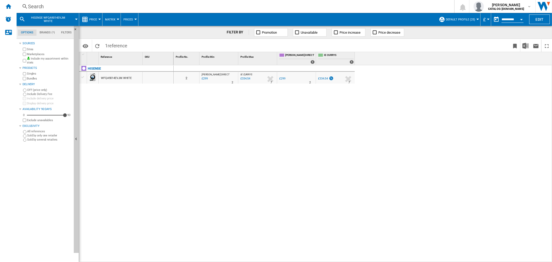
click at [43, 7] on div "Search" at bounding box center [234, 6] width 413 height 7
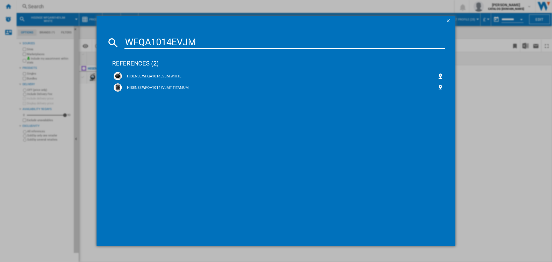
type input "WFQA1014EVJM"
click at [174, 74] on div "HISENSE WFQA1014EVJM WHITE" at bounding box center [279, 76] width 315 height 5
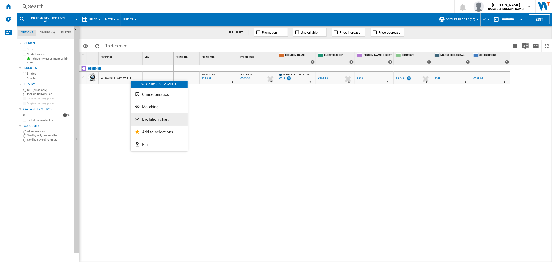
click at [152, 121] on span "Evolution chart" at bounding box center [155, 119] width 27 height 5
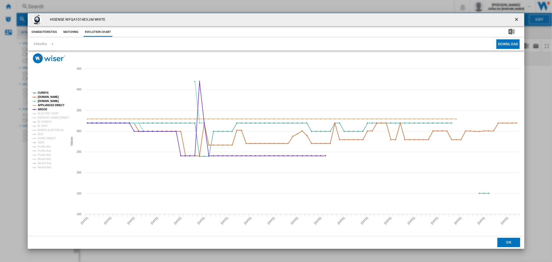
drag, startPoint x: 517, startPoint y: 17, endPoint x: 399, endPoint y: 24, distance: 117.4
click at [517, 17] on ng-md-icon "getI18NText('BUTTONS.CLOSE_DIALOG')" at bounding box center [517, 20] width 6 height 6
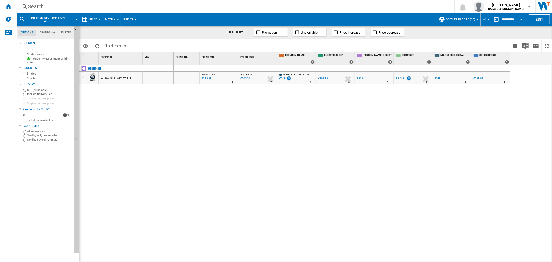
click at [31, 4] on div "Search" at bounding box center [234, 6] width 413 height 7
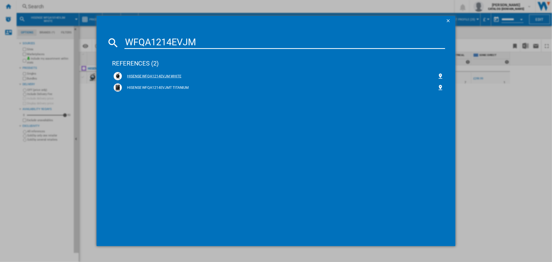
type input "WFQA1214EVJM"
click at [149, 77] on div "HISENSE WFQA1214EVJM WHITE" at bounding box center [279, 76] width 315 height 5
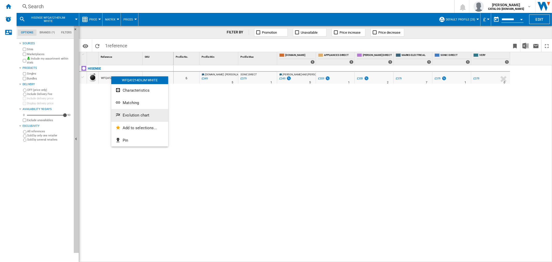
click at [127, 119] on button "Evolution chart" at bounding box center [139, 115] width 57 height 12
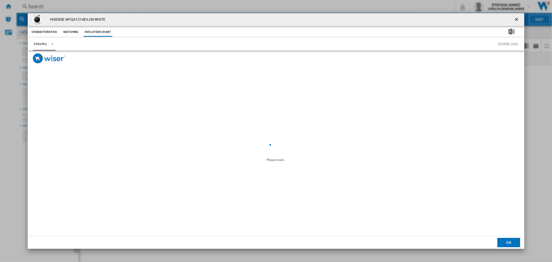
click at [40, 42] on span "3 Months" at bounding box center [39, 44] width 13 height 5
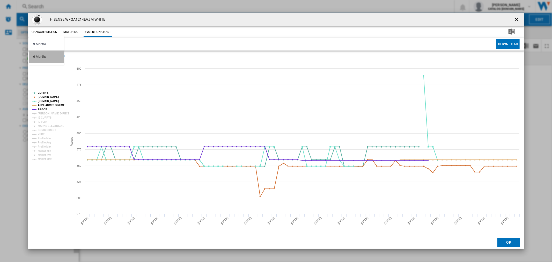
click at [45, 56] on div "6 Months" at bounding box center [39, 56] width 13 height 5
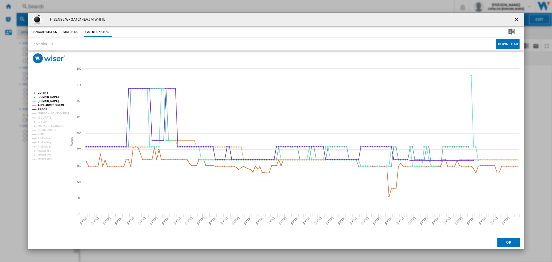
click at [516, 23] on ng-md-icon "getI18NText('BUTTONS.CLOSE_DIALOG')" at bounding box center [517, 20] width 6 height 6
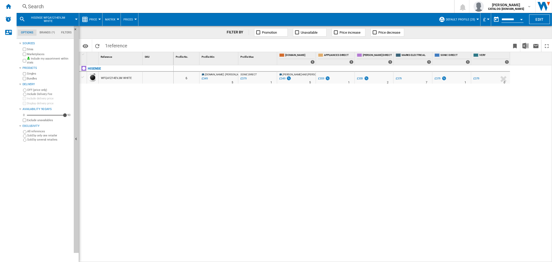
click at [47, 11] on div "Search Search 0 [PERSON_NAME] CATALOG [DOMAIN_NAME] CATALOG [DOMAIN_NAME] My se…" at bounding box center [284, 6] width 535 height 13
click at [40, 7] on div "Search" at bounding box center [234, 6] width 413 height 7
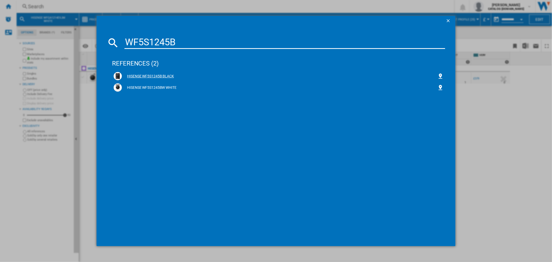
type input "WF5S1245B"
click at [156, 76] on div "HISENSE WF5S1245B BLACK" at bounding box center [279, 76] width 315 height 5
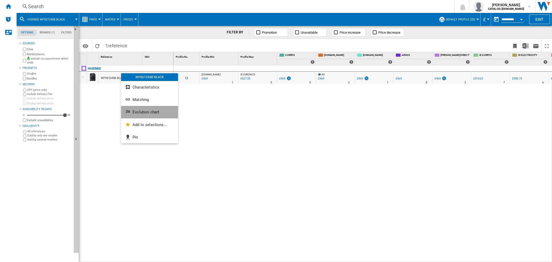
click at [136, 109] on button "Evolution chart" at bounding box center [149, 112] width 57 height 12
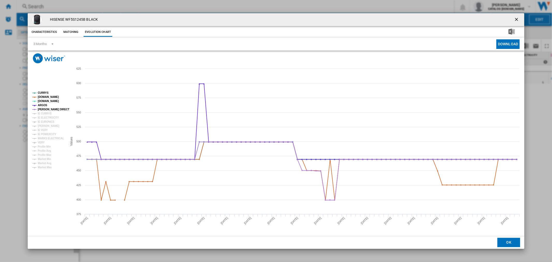
drag, startPoint x: 517, startPoint y: 20, endPoint x: 408, endPoint y: 25, distance: 109.2
click at [517, 20] on ng-md-icon "getI18NText('BUTTONS.CLOSE_DIALOG')" at bounding box center [517, 20] width 6 height 6
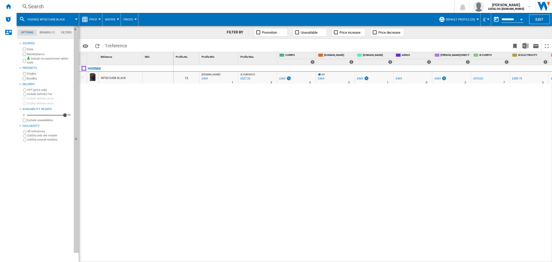
click at [38, 8] on div "Search" at bounding box center [234, 6] width 413 height 7
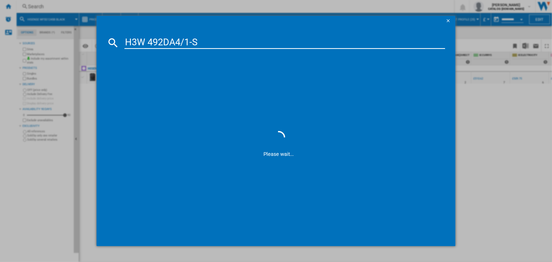
click at [196, 42] on input "H3W 492DA4/1-S" at bounding box center [284, 42] width 320 height 12
click at [192, 43] on input "H3W 492DA4/1-S" at bounding box center [284, 42] width 320 height 12
type input "H3W 492DA4"
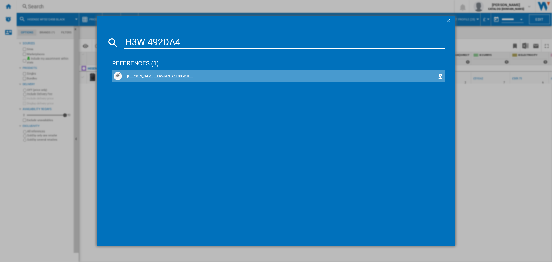
click at [161, 74] on div "HOOVER H3W492DA4180 WHITE" at bounding box center [279, 76] width 315 height 5
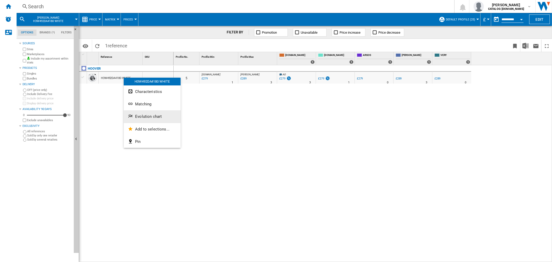
click at [146, 119] on button "Evolution chart" at bounding box center [152, 116] width 57 height 12
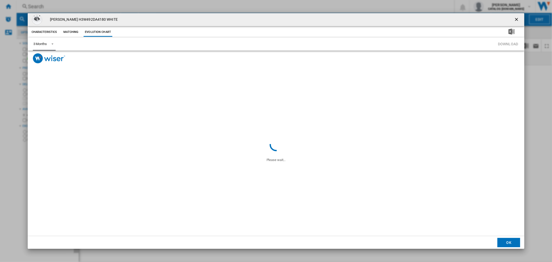
click at [52, 42] on span "Product popup" at bounding box center [51, 43] width 6 height 5
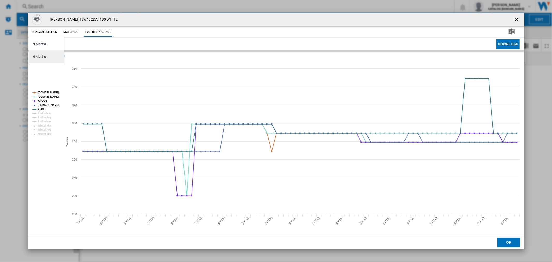
click at [53, 59] on md-option "6 Months" at bounding box center [46, 56] width 35 height 12
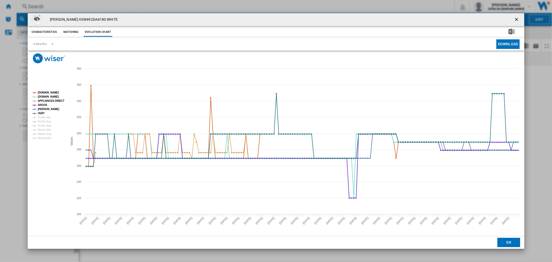
drag, startPoint x: 517, startPoint y: 18, endPoint x: 270, endPoint y: 25, distance: 247.1
click at [517, 18] on ng-md-icon "getI18NText('BUTTONS.CLOSE_DIALOG')" at bounding box center [517, 20] width 6 height 6
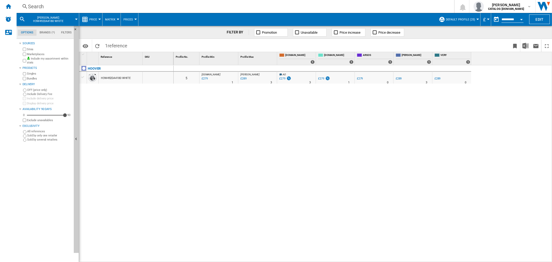
click at [34, 2] on div "Search Search 0 [PERSON_NAME] CATALOG [DOMAIN_NAME] CATALOG [DOMAIN_NAME] My se…" at bounding box center [284, 6] width 535 height 13
click at [50, 7] on div "Search" at bounding box center [234, 6] width 413 height 7
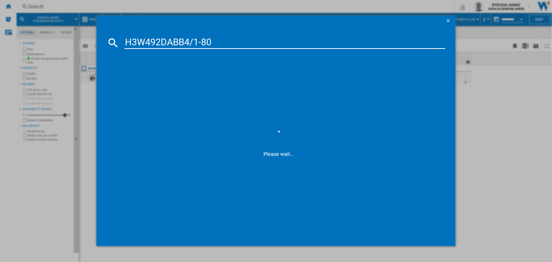
click at [203, 44] on input "H3W492DABB4/1-80" at bounding box center [284, 42] width 320 height 12
type input "H3W492DABB4180"
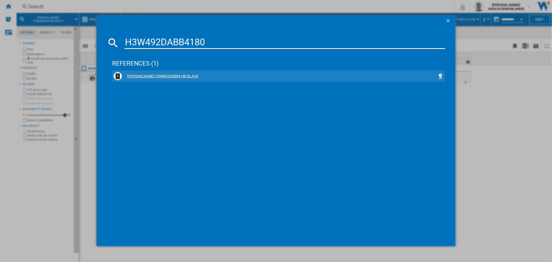
click at [171, 76] on div "HOOVER H3W492DABB4180 BLACK" at bounding box center [279, 76] width 315 height 5
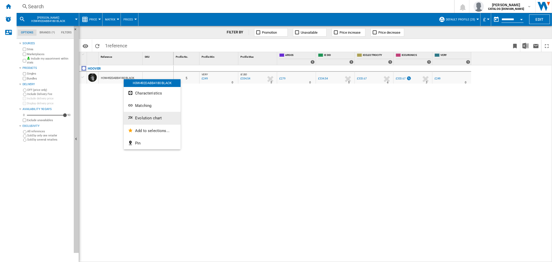
click at [162, 113] on button "Evolution chart" at bounding box center [152, 118] width 57 height 12
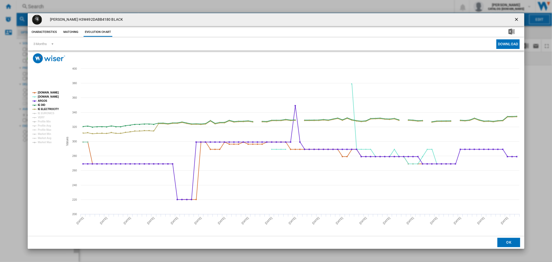
click at [36, 104] on rect "Product popup" at bounding box center [45, 117] width 31 height 57
click at [38, 105] on tspan "IE DID" at bounding box center [42, 104] width 8 height 3
click at [39, 108] on tspan "IE ELECTROCITY" at bounding box center [48, 109] width 21 height 3
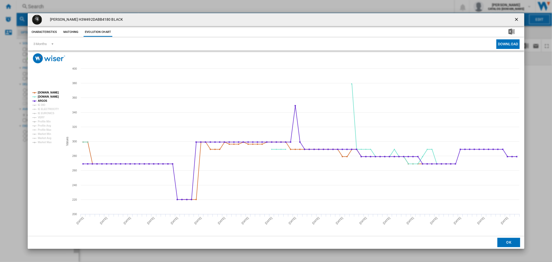
click at [512, 19] on button "Product popup" at bounding box center [517, 19] width 10 height 10
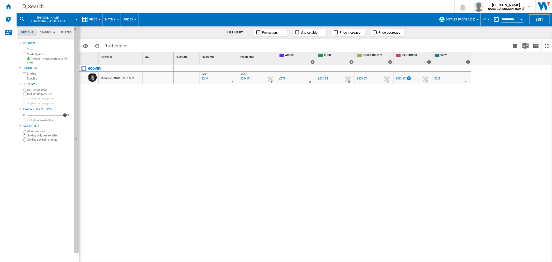
click at [34, 3] on div "Search" at bounding box center [234, 6] width 413 height 7
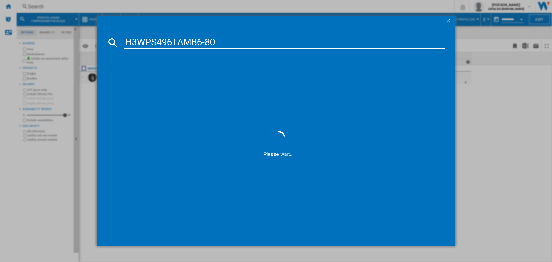
click at [203, 43] on input "H3WPS496TAMB6-80" at bounding box center [284, 42] width 320 height 12
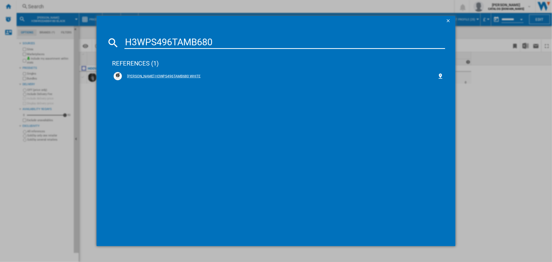
type input "H3WPS496TAMB680"
click at [191, 73] on div "HOOVER H3WPS496TAMB680 WHITE" at bounding box center [279, 76] width 330 height 8
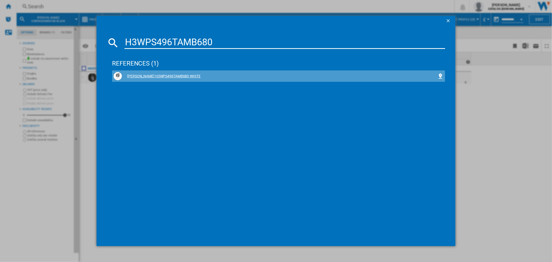
click at [185, 74] on div "HOOVER H3WPS496TAMB680 WHITE" at bounding box center [279, 76] width 315 height 5
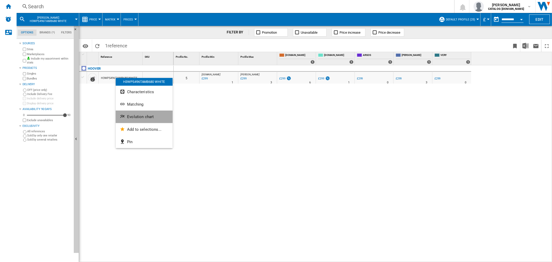
click at [133, 117] on span "Evolution chart" at bounding box center [140, 116] width 27 height 5
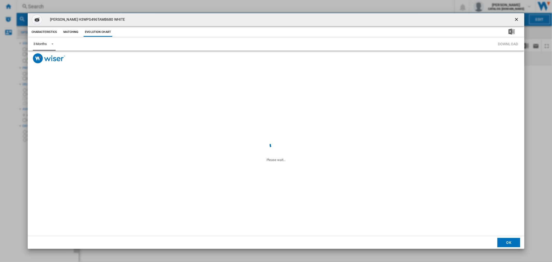
click at [50, 44] on span "Product popup" at bounding box center [51, 43] width 6 height 5
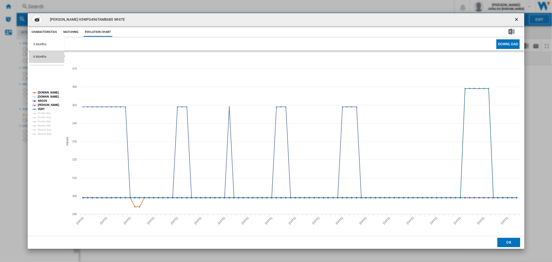
click at [51, 58] on md-option "6 Months" at bounding box center [46, 56] width 35 height 12
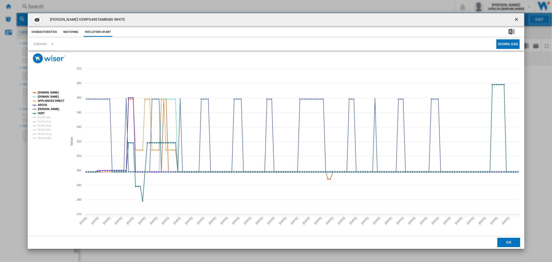
click at [520, 20] on button "Product popup" at bounding box center [517, 19] width 10 height 10
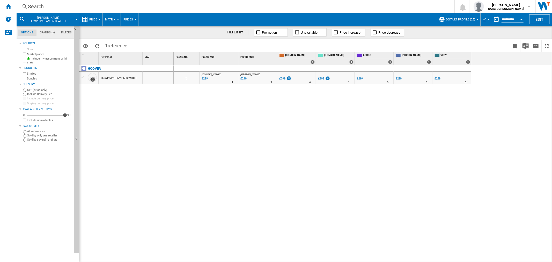
click at [48, 6] on div "Search" at bounding box center [234, 6] width 413 height 7
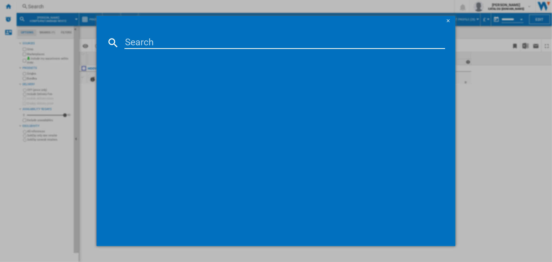
click at [139, 42] on input at bounding box center [284, 42] width 320 height 12
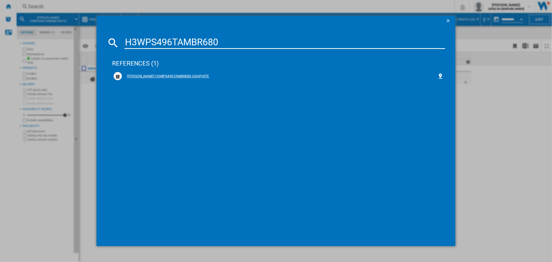
type input "H3WPS496TAMBR680"
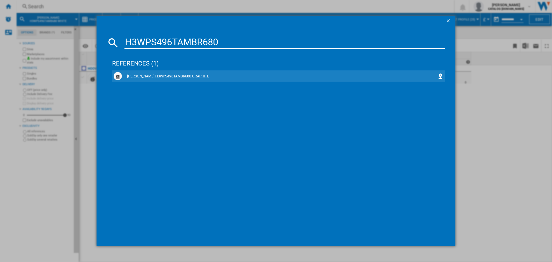
click at [153, 74] on div "[PERSON_NAME] H3WPS496TAMBR680 GRAPHITE" at bounding box center [279, 76] width 315 height 5
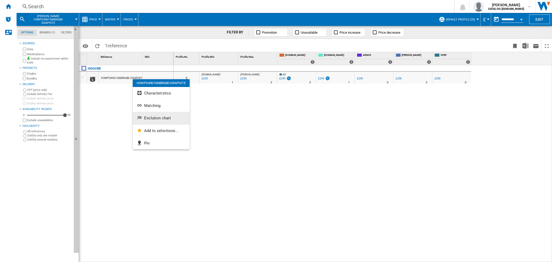
click at [151, 115] on button "Evolution chart" at bounding box center [161, 118] width 57 height 12
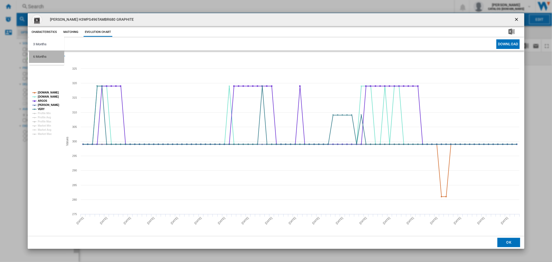
click at [47, 58] on div "6 Months" at bounding box center [39, 56] width 13 height 5
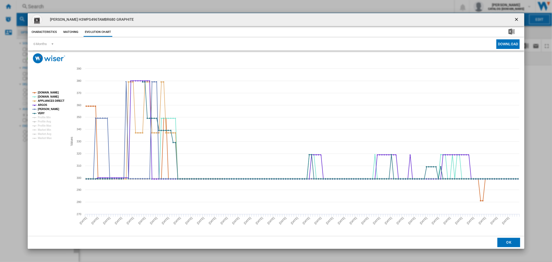
drag, startPoint x: 517, startPoint y: 18, endPoint x: 263, endPoint y: 24, distance: 253.6
click at [517, 18] on ng-md-icon "getI18NText('BUTTONS.CLOSE_DIALOG')" at bounding box center [517, 20] width 6 height 6
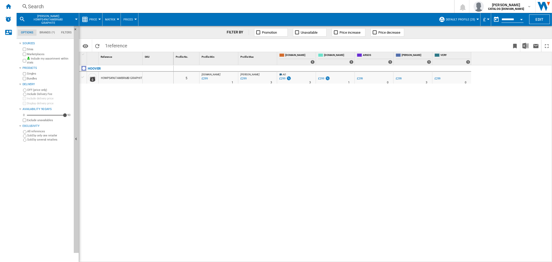
click at [25, 9] on ng-md-icon at bounding box center [25, 6] width 6 height 6
click at [43, 6] on div "Search" at bounding box center [234, 6] width 413 height 7
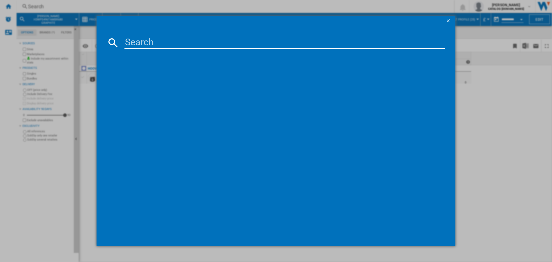
click at [144, 42] on input at bounding box center [284, 42] width 320 height 12
drag, startPoint x: 188, startPoint y: 41, endPoint x: 191, endPoint y: 43, distance: 3.5
click at [191, 43] on input "H3WO4105TA4/1-80" at bounding box center [284, 42] width 320 height 12
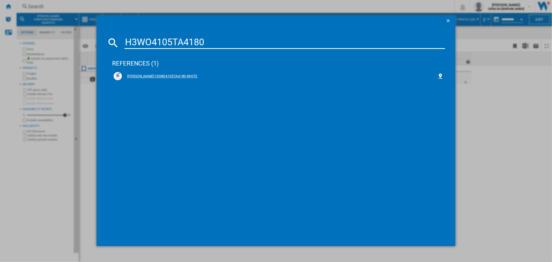
type input "H3WO4105TA4180"
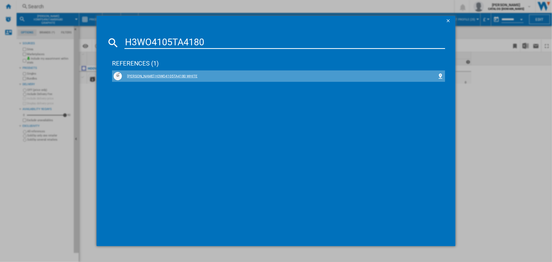
click at [169, 72] on div "[PERSON_NAME] H3WO4105TA4180 WHITE" at bounding box center [279, 76] width 330 height 8
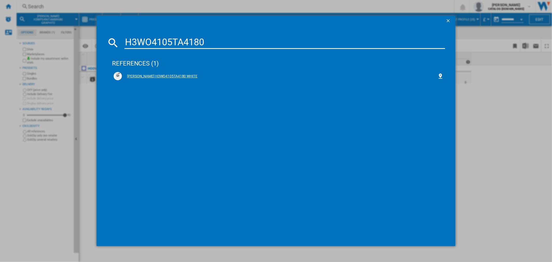
click at [170, 76] on div "[PERSON_NAME] H3WO4105TA4180 WHITE" at bounding box center [279, 76] width 315 height 5
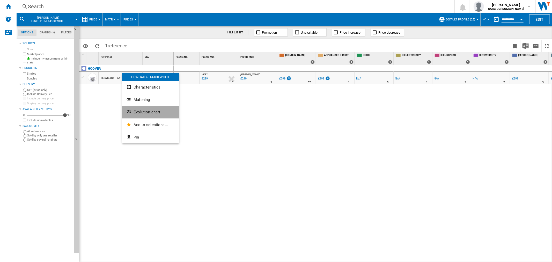
click at [144, 115] on button "Evolution chart" at bounding box center [150, 112] width 57 height 12
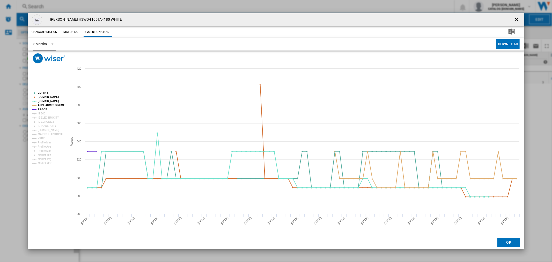
click at [39, 45] on div "3 Months" at bounding box center [39, 44] width 13 height 4
click at [59, 57] on md-option "6 Months" at bounding box center [46, 56] width 35 height 12
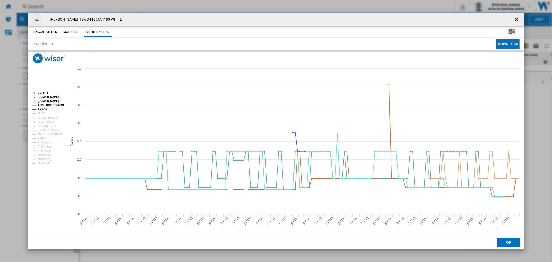
click at [512, 20] on button "Product popup" at bounding box center [517, 19] width 10 height 10
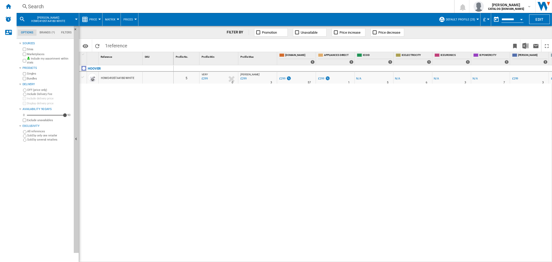
click at [40, 11] on div "Search Search 0 [PERSON_NAME] CATALOG [DOMAIN_NAME] CATALOG [DOMAIN_NAME] My se…" at bounding box center [284, 6] width 535 height 13
click at [38, 7] on div "Search" at bounding box center [234, 6] width 413 height 7
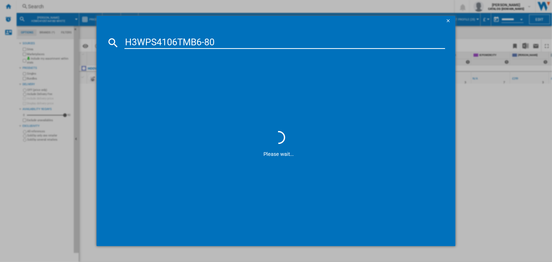
drag, startPoint x: 204, startPoint y: 40, endPoint x: 210, endPoint y: 43, distance: 6.5
click at [205, 40] on input "H3WPS4106TMB6-80" at bounding box center [284, 42] width 320 height 12
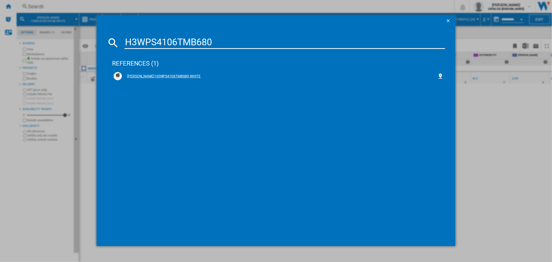
type input "H3WPS4106TMB680"
click at [173, 71] on div "[PERSON_NAME] H3WPS4106TMB680 WHITE" at bounding box center [278, 75] width 333 height 11
click at [166, 77] on div "[PERSON_NAME] H3WPS4106TMB680 WHITE" at bounding box center [279, 76] width 315 height 5
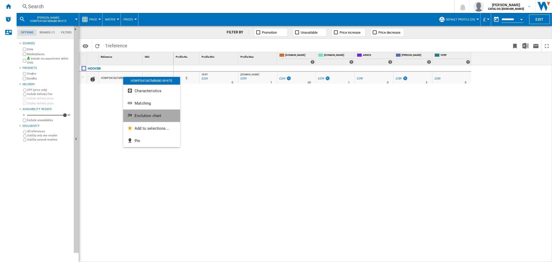
click at [132, 118] on ng-md-icon "Evolution chart" at bounding box center [130, 116] width 6 height 6
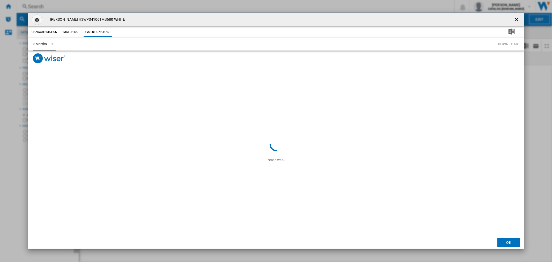
click at [47, 43] on div "3 Months" at bounding box center [39, 44] width 13 height 4
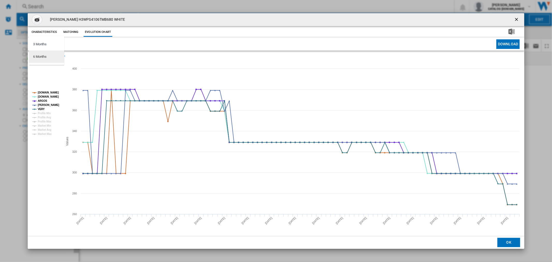
click at [54, 62] on md-option "6 Months" at bounding box center [46, 56] width 35 height 12
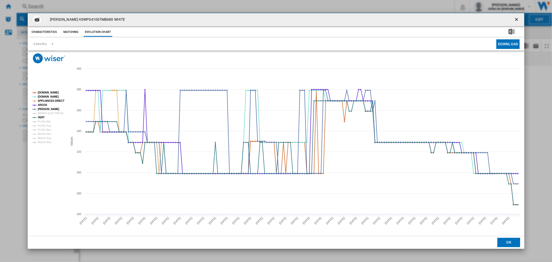
drag, startPoint x: 516, startPoint y: 19, endPoint x: 510, endPoint y: 19, distance: 6.0
click at [516, 19] on ng-md-icon "getI18NText('BUTTONS.CLOSE_DIALOG')" at bounding box center [517, 20] width 6 height 6
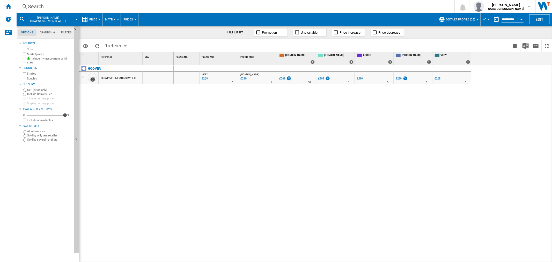
click at [42, 7] on div "Search" at bounding box center [234, 6] width 413 height 7
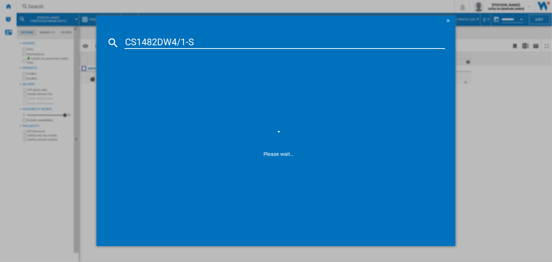
click at [190, 43] on input "CS1482DW4/1-S" at bounding box center [284, 42] width 320 height 12
type input "CS1482DW4"
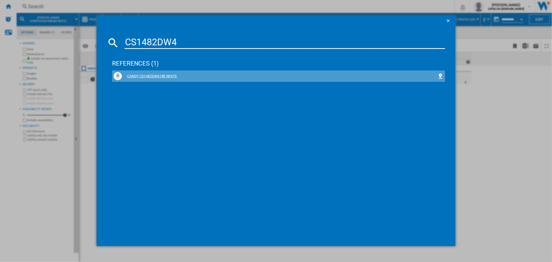
click at [153, 76] on div "CANDY CS1482DW4180 WHITE" at bounding box center [279, 76] width 315 height 5
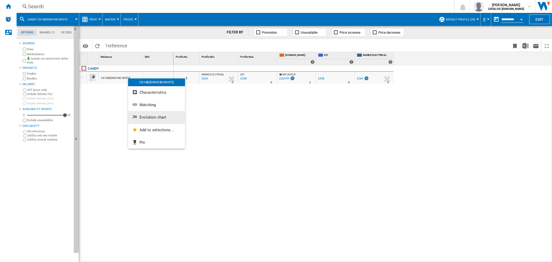
click at [141, 118] on span "Evolution chart" at bounding box center [152, 117] width 27 height 5
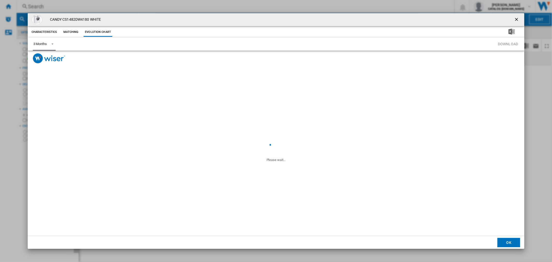
click at [47, 42] on div "3 Months" at bounding box center [39, 44] width 13 height 4
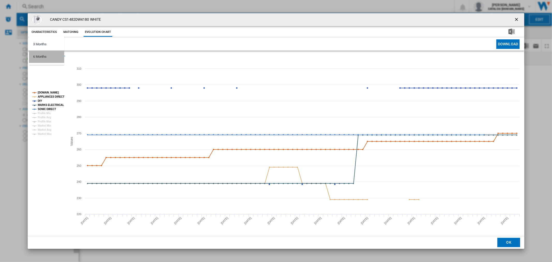
click at [57, 61] on md-option "6 Months" at bounding box center [46, 56] width 35 height 12
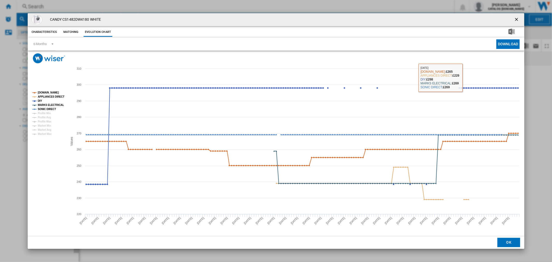
drag, startPoint x: 515, startPoint y: 17, endPoint x: 508, endPoint y: 18, distance: 7.9
click at [515, 17] on ng-md-icon "getI18NText('BUTTONS.CLOSE_DIALOG')" at bounding box center [517, 20] width 6 height 6
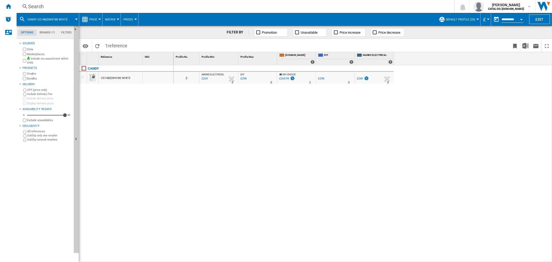
click at [48, 2] on div "Search Search 0 [PERSON_NAME] CATALOG [DOMAIN_NAME] CATALOG [DOMAIN_NAME] My se…" at bounding box center [284, 6] width 535 height 13
click at [40, 6] on div "Search" at bounding box center [234, 6] width 413 height 7
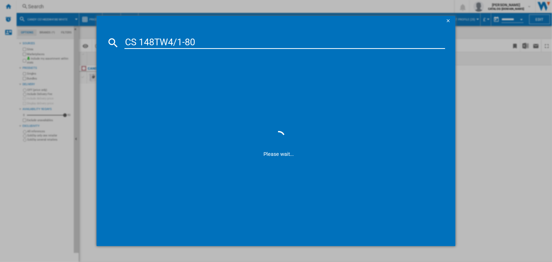
click at [188, 41] on input "CS 148TW4/1-80" at bounding box center [284, 42] width 320 height 12
type input "CS 148TW4180"
click at [150, 79] on div "CANDY CS148TW4180 WHITE" at bounding box center [279, 76] width 330 height 8
drag, startPoint x: 136, startPoint y: 76, endPoint x: 333, endPoint y: 3, distance: 210.7
click at [136, 76] on div "CANDY CS148TW4180 WHITE" at bounding box center [279, 76] width 315 height 5
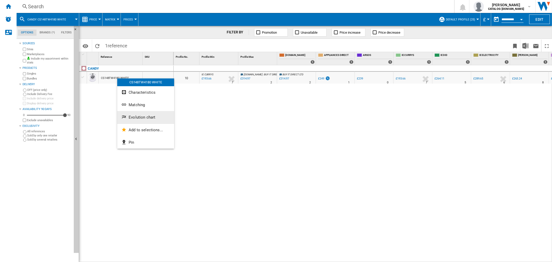
click at [135, 114] on button "Evolution chart" at bounding box center [145, 117] width 57 height 12
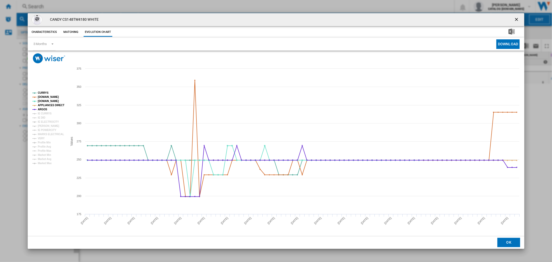
click at [518, 20] on ng-md-icon "getI18NText('BUTTONS.CLOSE_DIALOG')" at bounding box center [517, 20] width 6 height 6
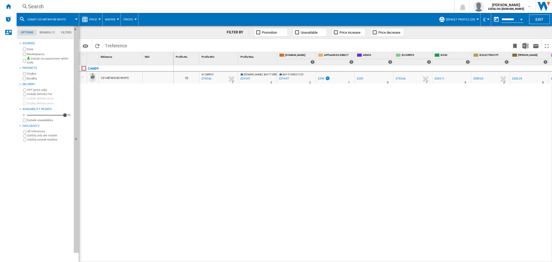
click at [30, 7] on div "Search" at bounding box center [234, 6] width 413 height 7
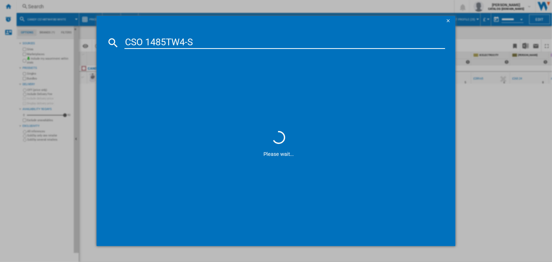
click at [185, 42] on input "CSO 1485TW4-S" at bounding box center [284, 42] width 320 height 12
click at [224, 39] on input "CSO 1485TW4" at bounding box center [284, 42] width 320 height 12
click at [147, 42] on input "CSO 1485TW4" at bounding box center [284, 42] width 320 height 12
drag, startPoint x: 198, startPoint y: 37, endPoint x: 83, endPoint y: 46, distance: 115.2
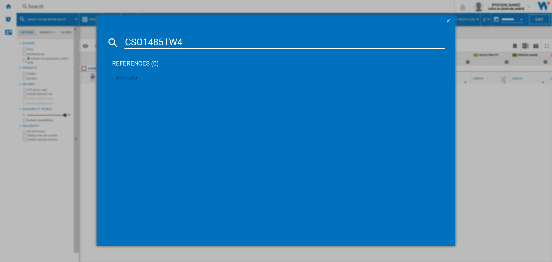
click at [83, 46] on div "CSO1485TW4 references (0) No results" at bounding box center [276, 131] width 552 height 262
type input "CSO1485TW4"
click at [445, 19] on button "button" at bounding box center [448, 21] width 10 height 10
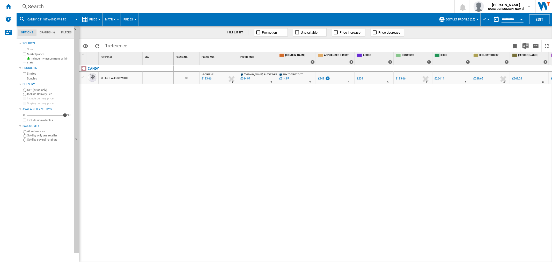
click at [32, 5] on div "Search" at bounding box center [234, 6] width 413 height 7
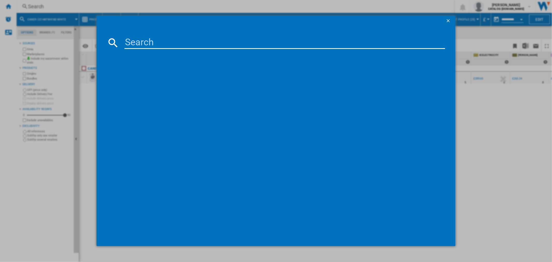
click at [145, 44] on input at bounding box center [284, 42] width 320 height 12
paste input "CS 14102DW4/1-47"
click at [193, 42] on input "CS 14102DW4/1-47" at bounding box center [284, 42] width 320 height 12
click at [140, 41] on input "CS 14102DW4" at bounding box center [284, 42] width 320 height 12
type input "CS14102DW4"
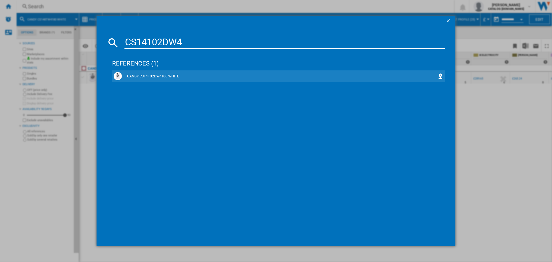
click at [157, 74] on div "CANDY CS14102DW4180 WHITE" at bounding box center [279, 76] width 315 height 5
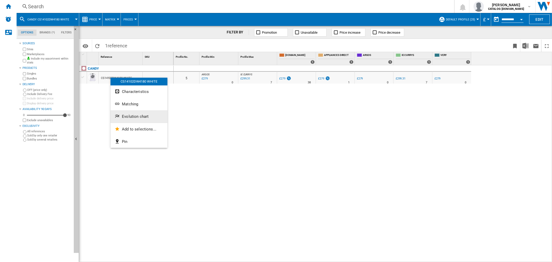
click at [143, 114] on span "Evolution chart" at bounding box center [135, 116] width 27 height 5
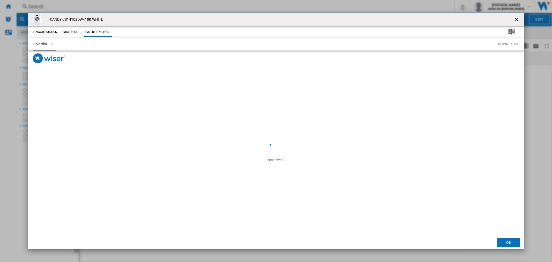
click at [52, 44] on span "Product popup" at bounding box center [51, 43] width 6 height 5
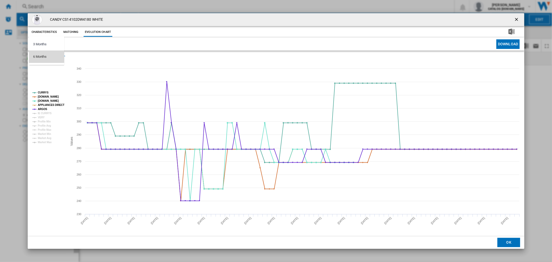
click at [58, 62] on md-option "6 Months" at bounding box center [46, 56] width 35 height 12
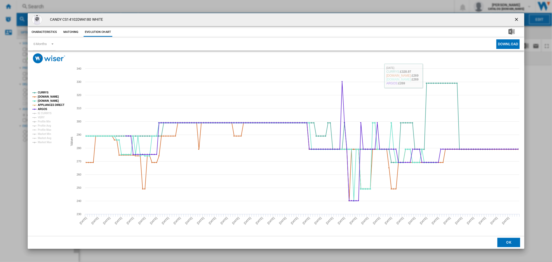
drag, startPoint x: 516, startPoint y: 23, endPoint x: 308, endPoint y: 30, distance: 208.1
click at [516, 23] on button "Product popup" at bounding box center [517, 19] width 10 height 10
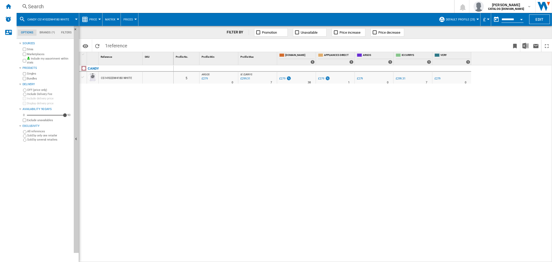
click at [49, 6] on div "Search" at bounding box center [234, 6] width 413 height 7
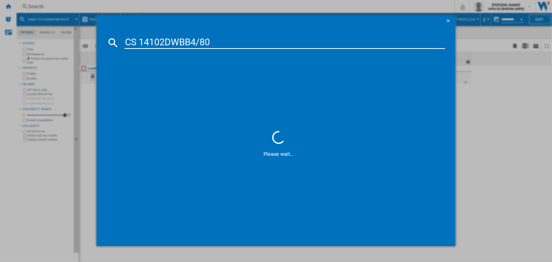
click at [206, 42] on input "CS 14102DWBB4/80" at bounding box center [284, 42] width 320 height 12
click at [202, 45] on input "CS 14102DWBB4/80" at bounding box center [284, 42] width 320 height 12
type input "CS 14102DWBB480"
drag, startPoint x: 179, startPoint y: 74, endPoint x: 135, endPoint y: 96, distance: 49.3
click at [135, 96] on div "references (1) CANDY CS14102DWBB480 BLACK" at bounding box center [278, 143] width 333 height 184
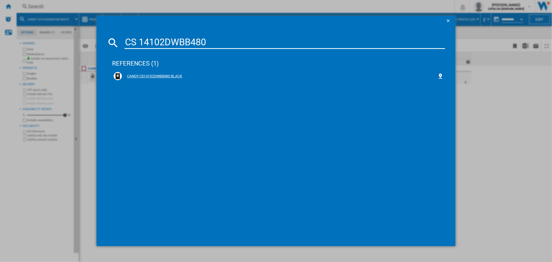
drag, startPoint x: 144, startPoint y: 76, endPoint x: 132, endPoint y: 78, distance: 12.0
click at [132, 78] on div "CANDY CS14102DWBB480 BLACK" at bounding box center [279, 76] width 315 height 5
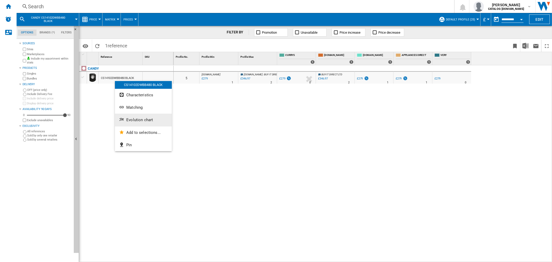
click at [140, 122] on span "Evolution chart" at bounding box center [139, 119] width 27 height 5
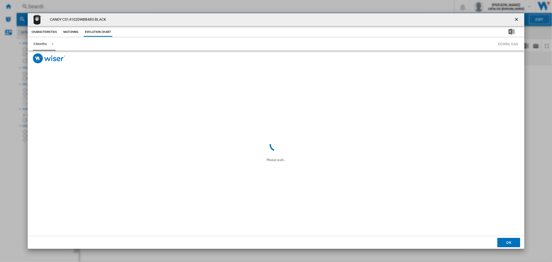
click at [43, 43] on div "3 Months" at bounding box center [39, 44] width 13 height 4
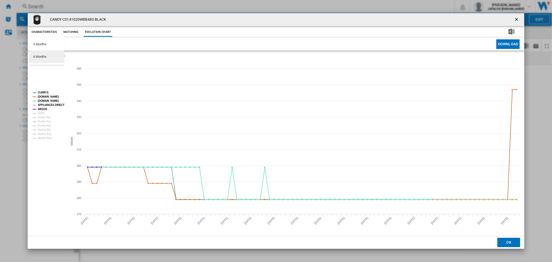
click at [50, 63] on md-option "6 Months" at bounding box center [46, 56] width 35 height 12
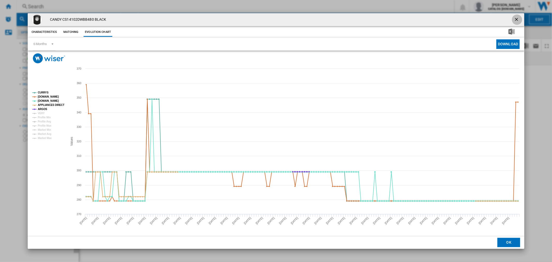
click at [518, 18] on ng-md-icon "getI18NText('BUTTONS.CLOSE_DIALOG')" at bounding box center [517, 20] width 6 height 6
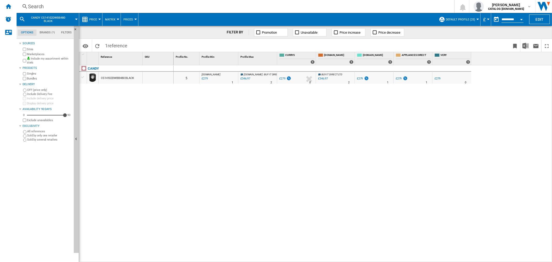
click at [38, 6] on div "Search" at bounding box center [234, 6] width 413 height 7
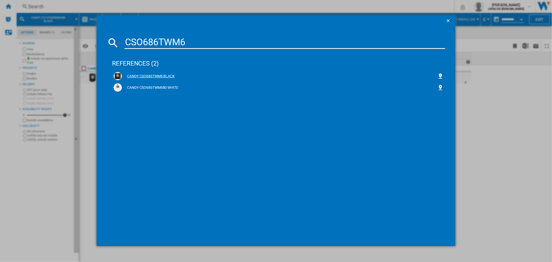
type input "CSO686TWM6"
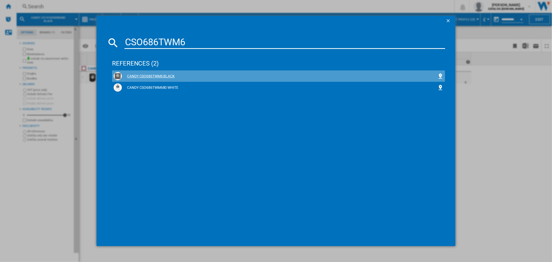
click at [130, 74] on div "CANDY CSO686TWM6 BLACK" at bounding box center [279, 76] width 315 height 5
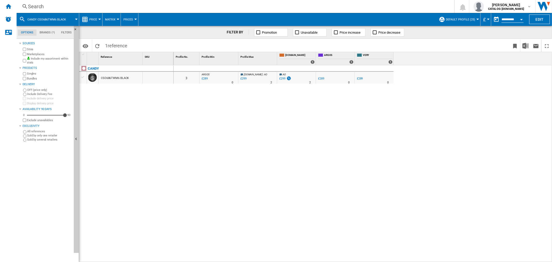
click at [38, 6] on div "Search" at bounding box center [234, 6] width 413 height 7
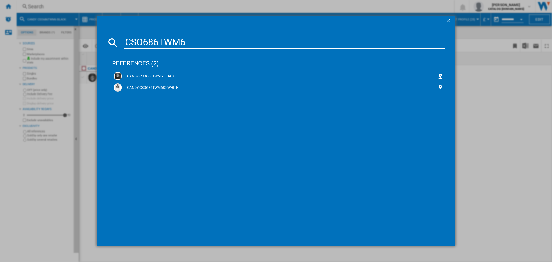
type input "CSO686TWM6"
click at [161, 86] on div "CANDY CSO686TWM680 WHITE" at bounding box center [279, 87] width 315 height 5
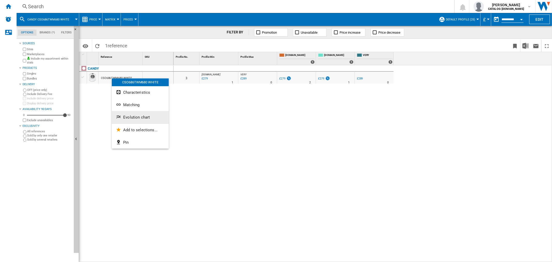
click at [145, 118] on span "Evolution chart" at bounding box center [136, 117] width 27 height 5
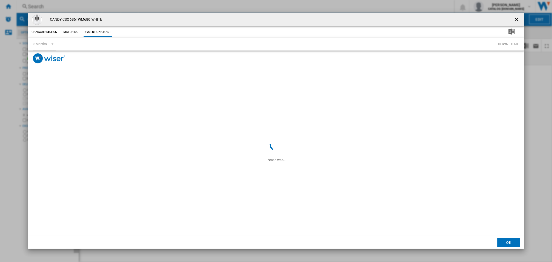
click at [29, 44] on md-toolbar "3 Months 3 Months 6 Months Download" at bounding box center [276, 44] width 497 height 13
click at [40, 47] on md-select-value "3 Months" at bounding box center [44, 44] width 23 height 13
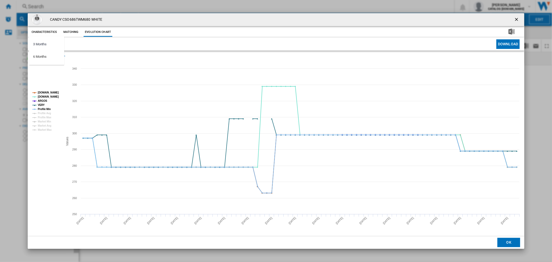
click at [48, 64] on md-content "3 Months 6 Months" at bounding box center [46, 50] width 35 height 29
click at [51, 57] on md-option "6 Months" at bounding box center [46, 56] width 35 height 12
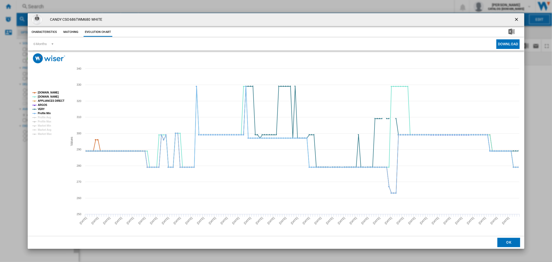
drag, startPoint x: 514, startPoint y: 22, endPoint x: 467, endPoint y: 22, distance: 46.8
click at [514, 22] on ng-md-icon "getI18NText('BUTTONS.CLOSE_DIALOG')" at bounding box center [517, 20] width 6 height 6
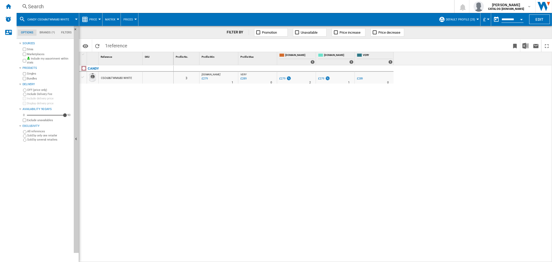
click at [47, 7] on div "Search" at bounding box center [234, 6] width 413 height 7
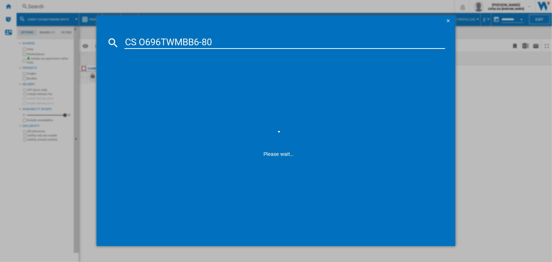
click at [202, 42] on input "CS O696TWMBB6-80" at bounding box center [284, 42] width 320 height 12
type input "CS O696TWMBB680"
click at [167, 74] on div "CANDY CSO696TWMBB680 BLACK" at bounding box center [279, 76] width 315 height 5
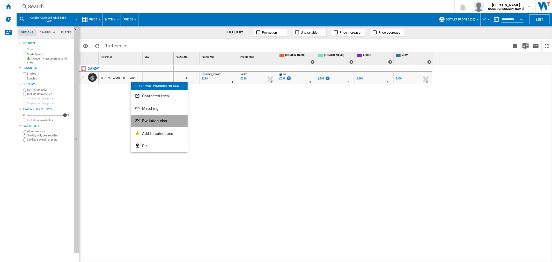
click at [145, 119] on span "Evolution chart" at bounding box center [155, 120] width 27 height 5
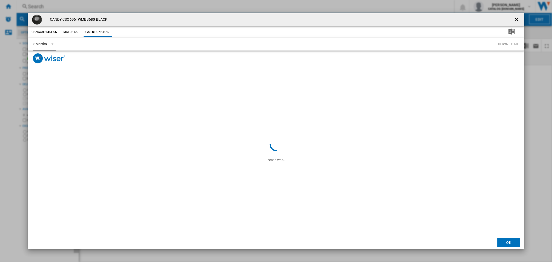
click at [55, 43] on md-select-value "3 Months" at bounding box center [44, 44] width 23 height 13
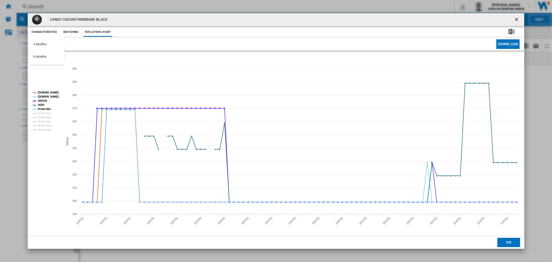
click at [52, 64] on md-content "3 Months 6 Months" at bounding box center [46, 50] width 35 height 29
click at [50, 61] on md-option "6 Months" at bounding box center [46, 56] width 35 height 12
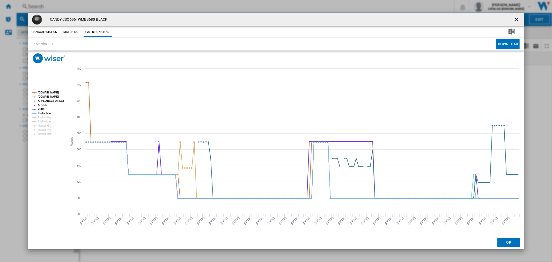
drag, startPoint x: 518, startPoint y: 20, endPoint x: 429, endPoint y: 32, distance: 88.9
click at [518, 20] on ng-md-icon "getI18NText('BUTTONS.CLOSE_DIALOG')" at bounding box center [517, 20] width 6 height 6
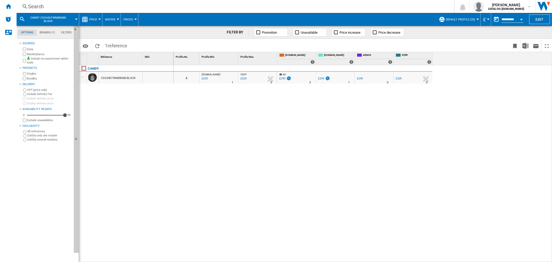
click at [31, 7] on div "Search" at bounding box center [234, 6] width 413 height 7
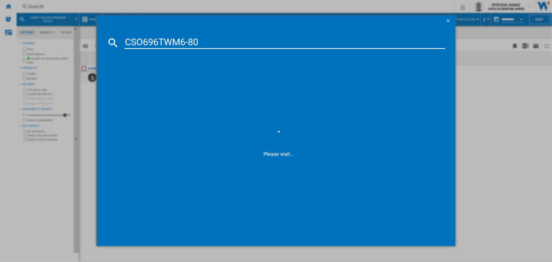
click at [187, 42] on input "CSO696TWM6-80" at bounding box center [284, 42] width 320 height 12
type input "CSO696TWM680"
click at [135, 74] on div "CANDY CSO696TWM680 WHITE" at bounding box center [279, 76] width 315 height 5
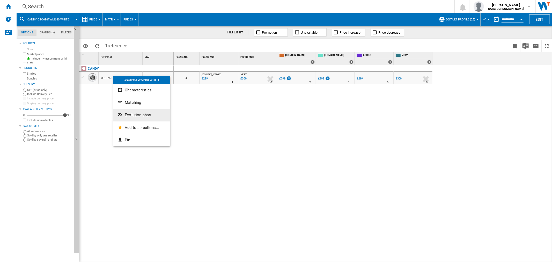
click at [124, 115] on button "Evolution chart" at bounding box center [141, 115] width 57 height 12
